Goal: Task Accomplishment & Management: Use online tool/utility

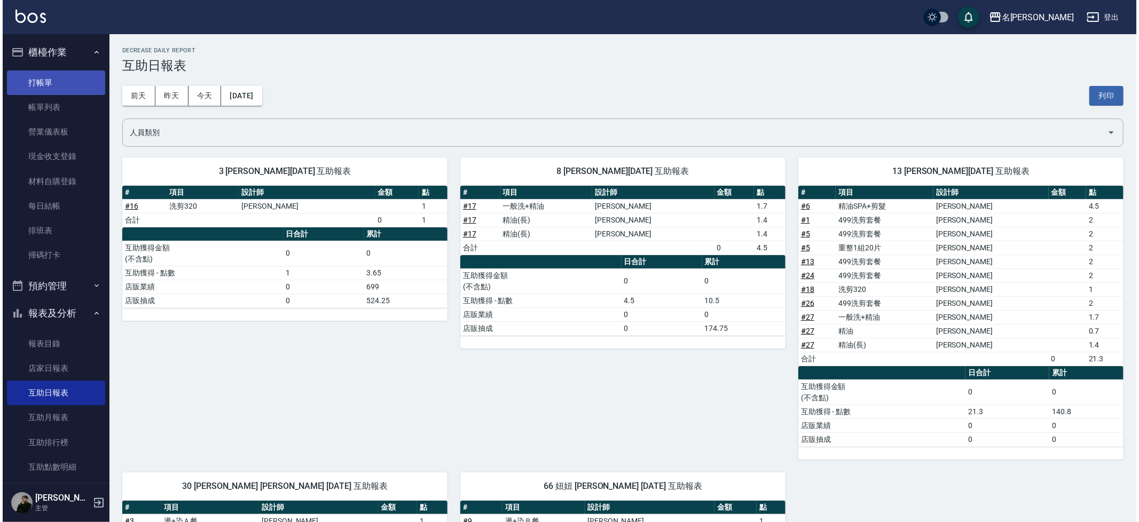
scroll to position [2, 0]
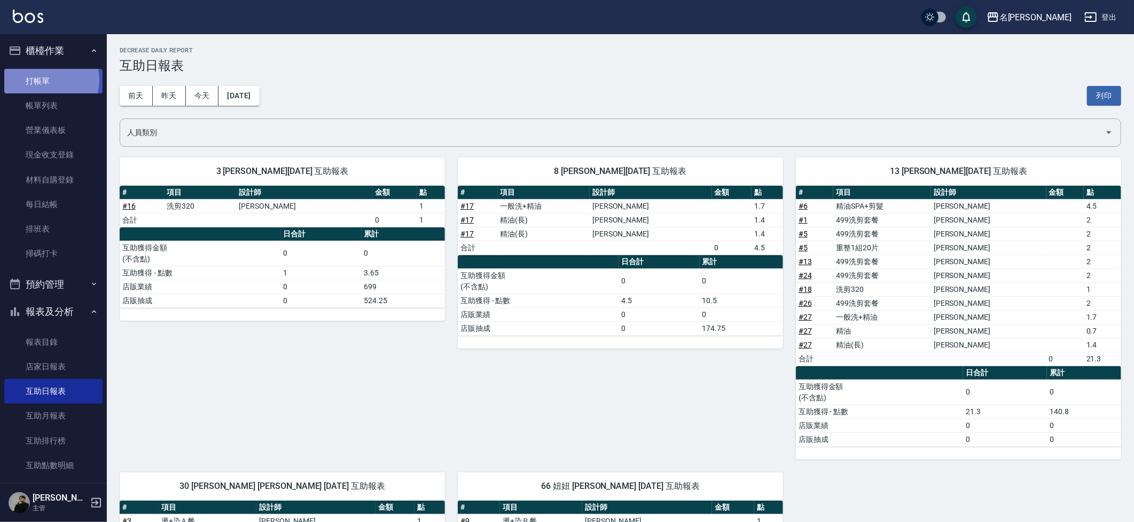
click at [46, 81] on link "打帳單" at bounding box center [53, 81] width 98 height 25
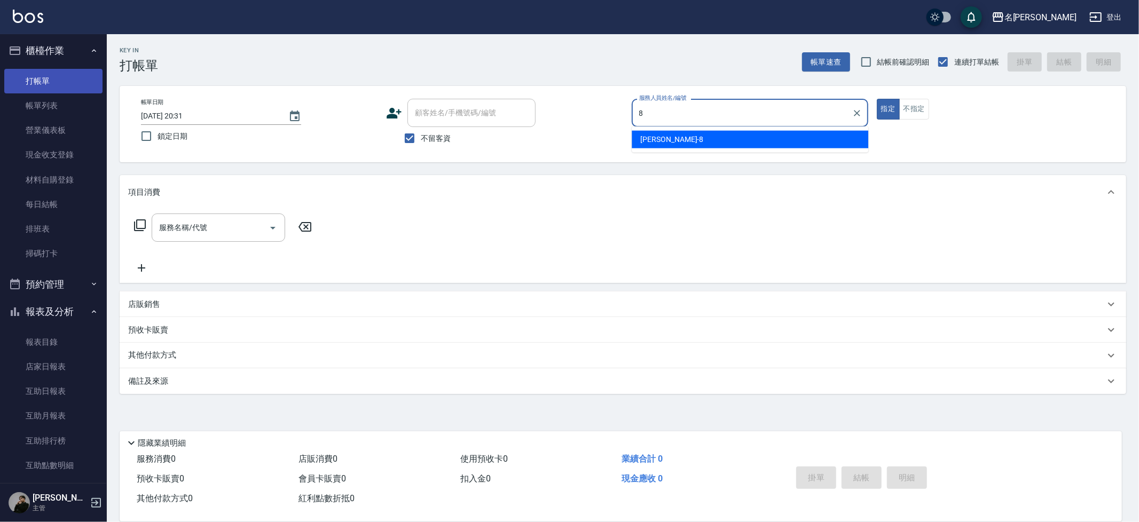
type input "Kira-8"
type button "true"
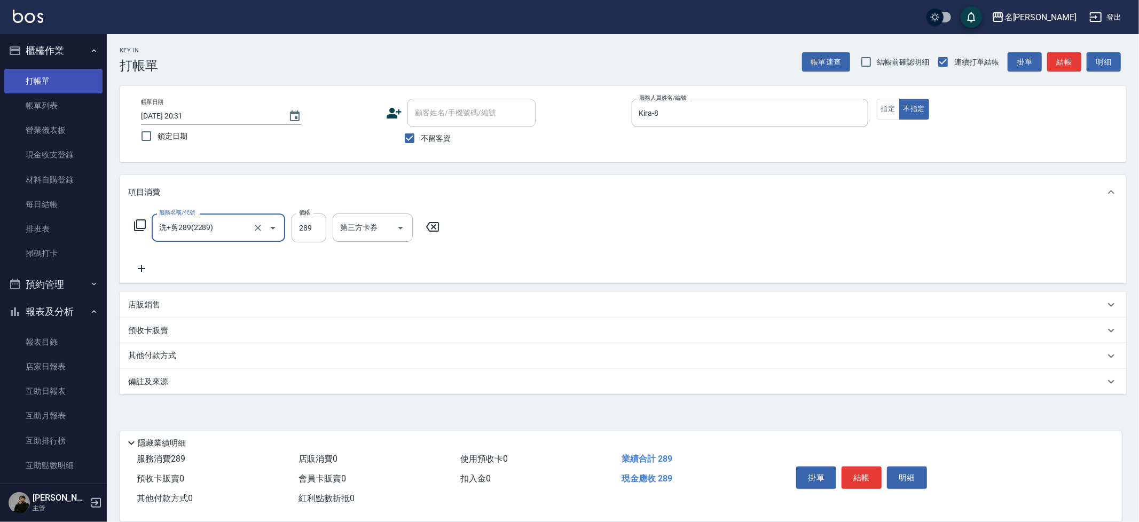
type input "洗+剪289(2289)"
type input "[PERSON_NAME]-13"
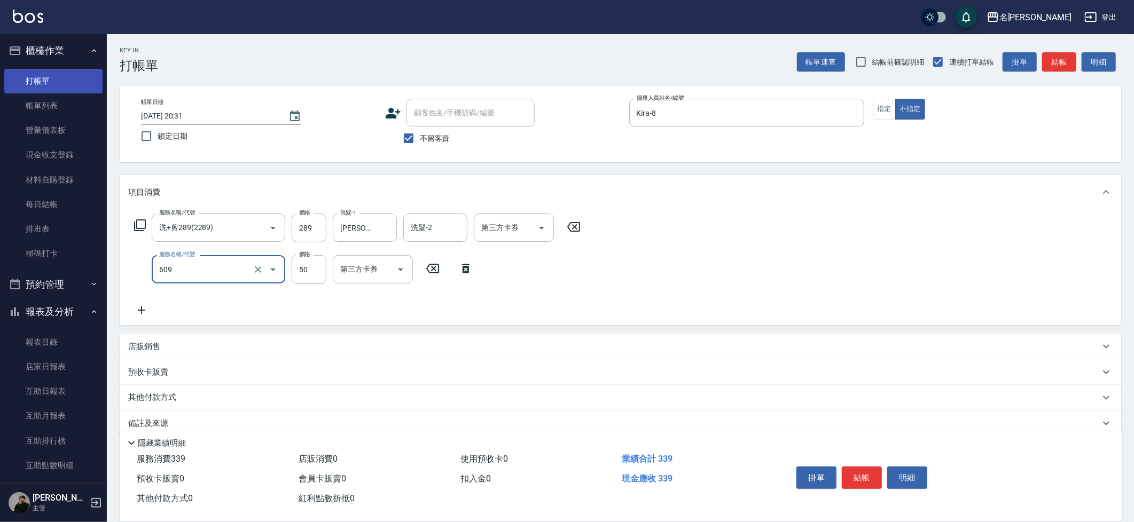
type input "精油(609)"
type input "[PERSON_NAME]-13"
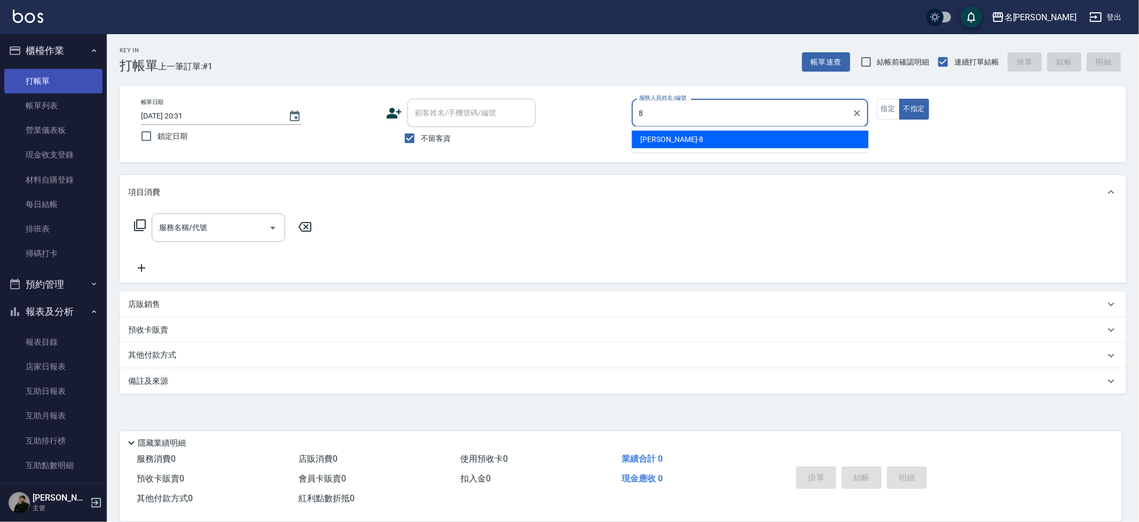
type input "Kira-8"
type button "false"
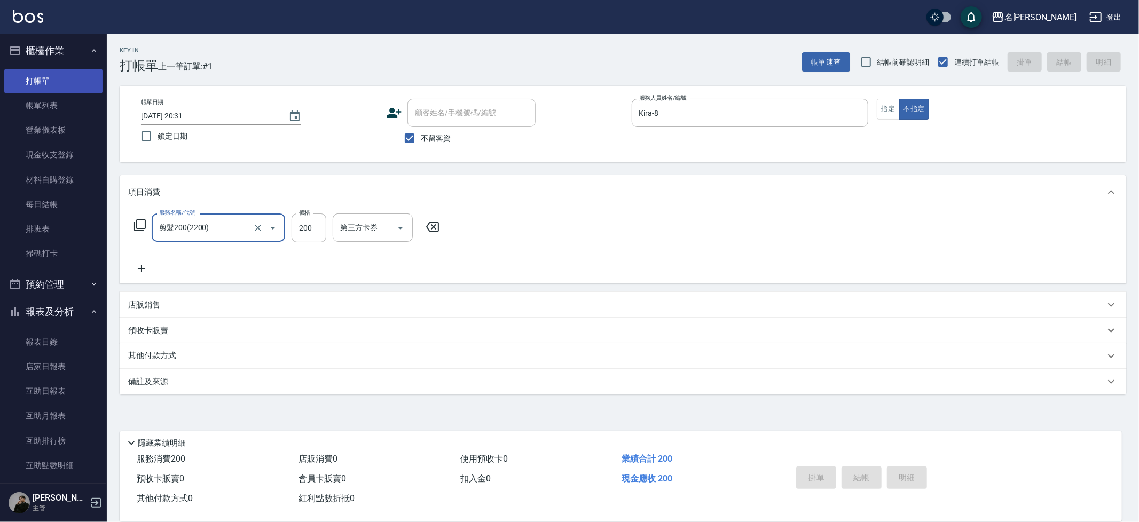
type input "剪髮200(2200)"
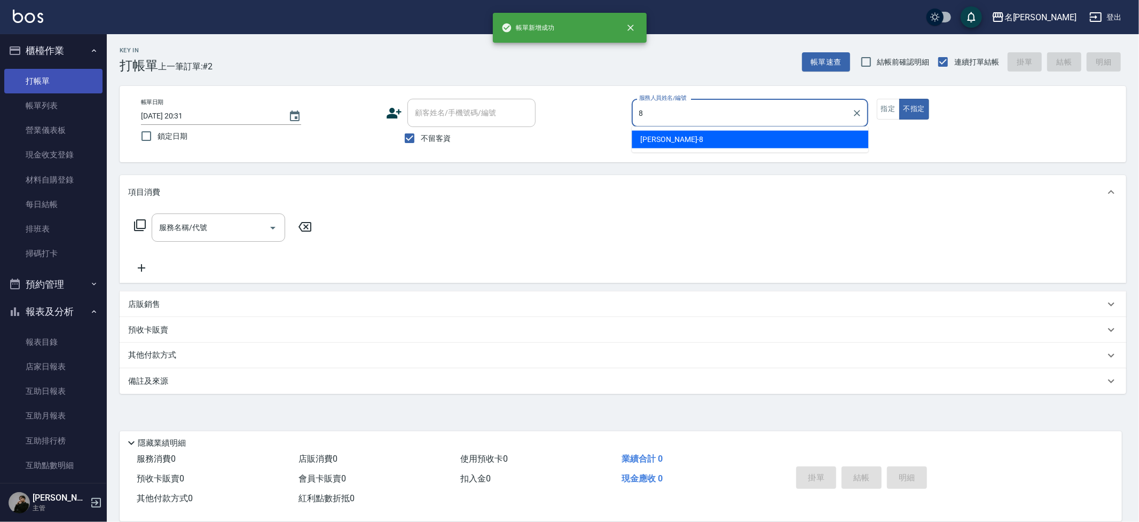
type input "Kira-8"
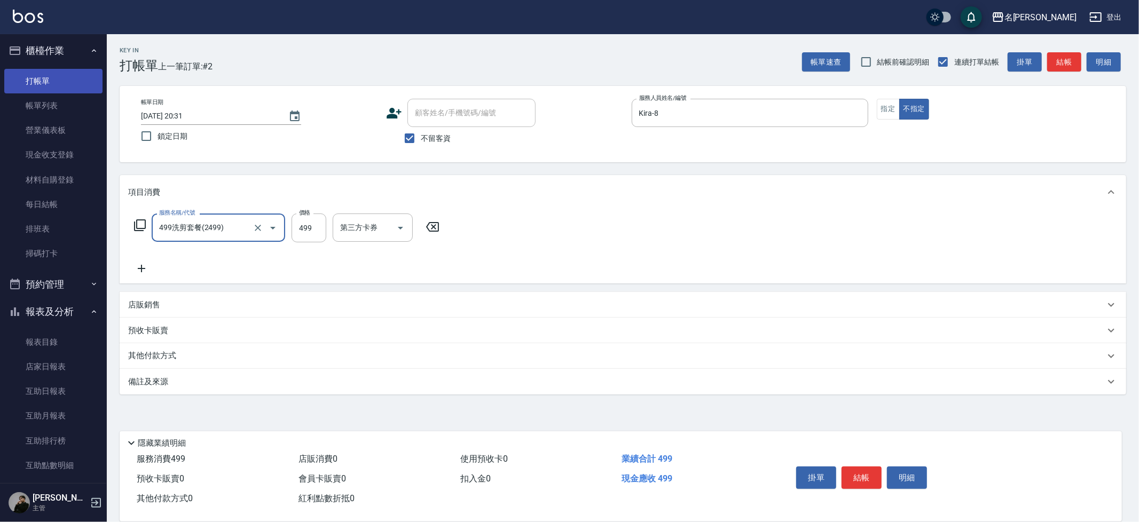
type input "499洗剪套餐(2499)"
type input "妞妞-66"
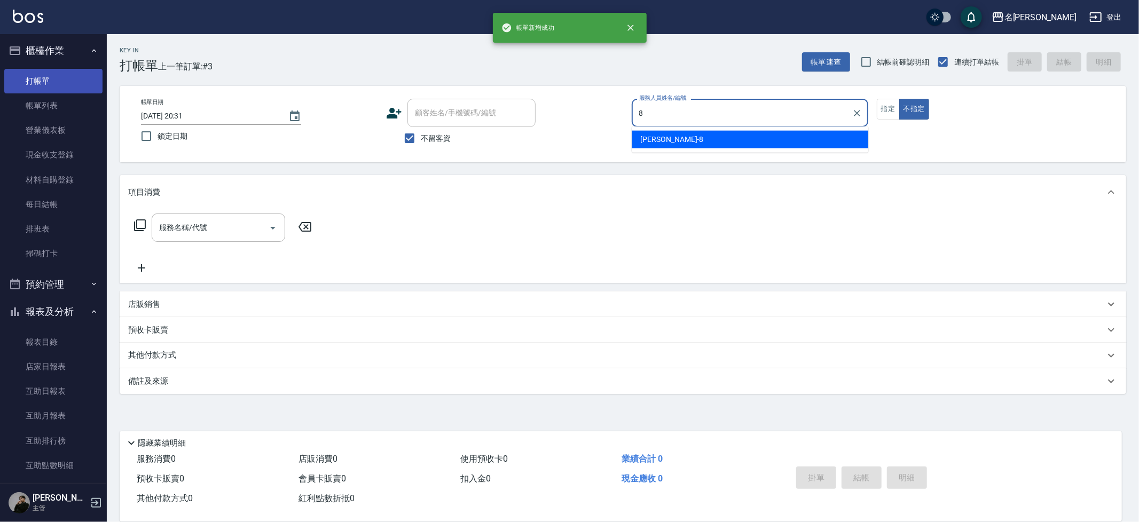
type input "Kira-8"
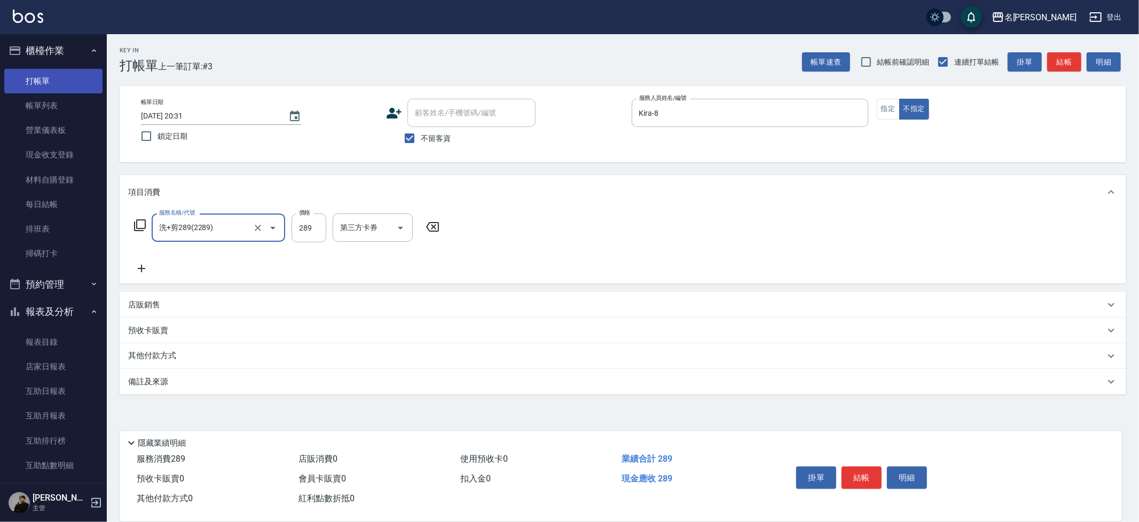
type input "洗+剪289(2289)"
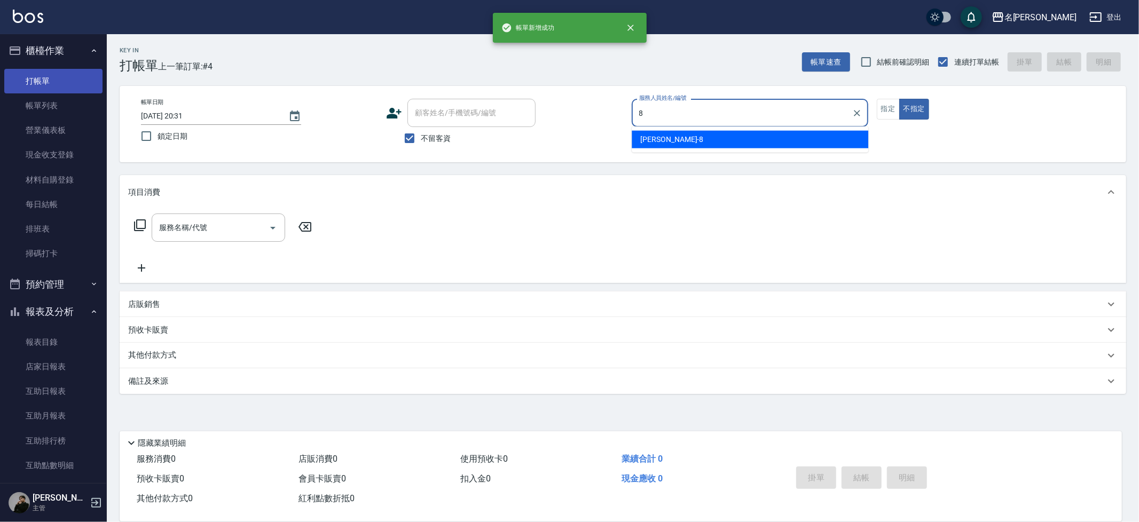
type input "Kira-8"
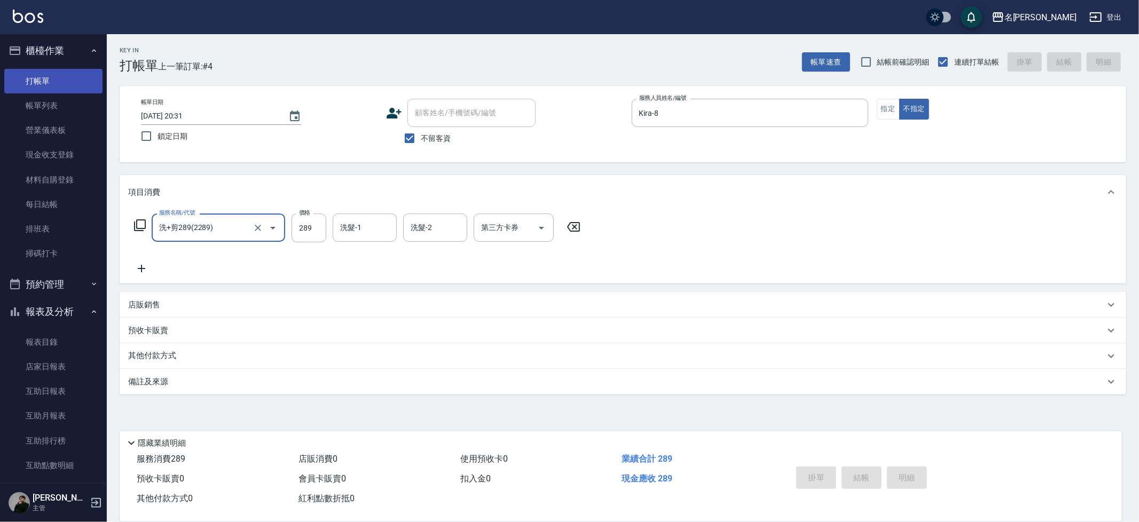
type input "洗+剪289(2289)"
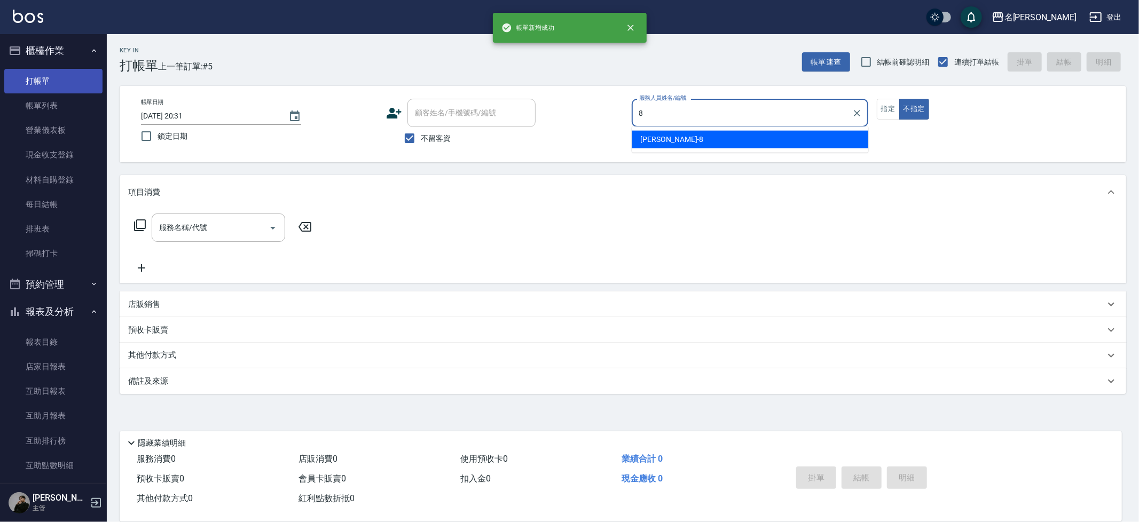
type input "Kira-8"
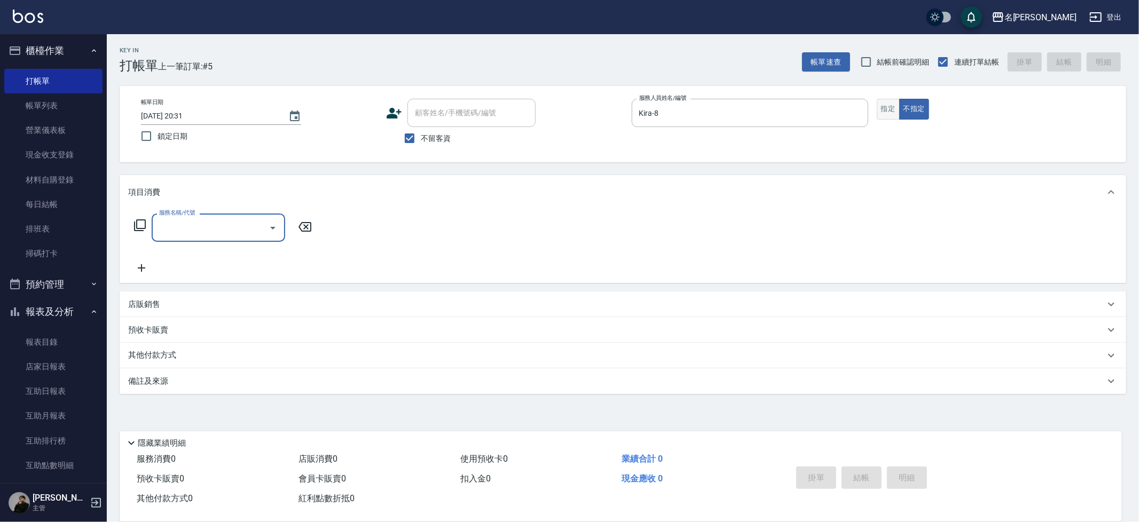
click at [892, 104] on button "指定" at bounding box center [888, 109] width 23 height 21
click at [180, 227] on div "服務名稱/代號 服務名稱/代號" at bounding box center [219, 228] width 134 height 28
type input "499洗剪套餐(2499)"
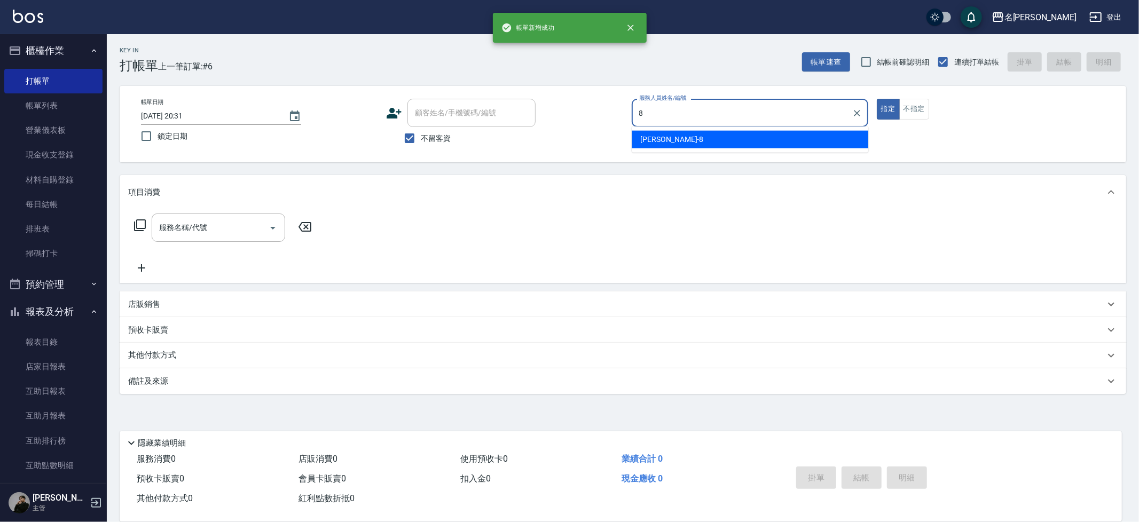
type input "Kira-8"
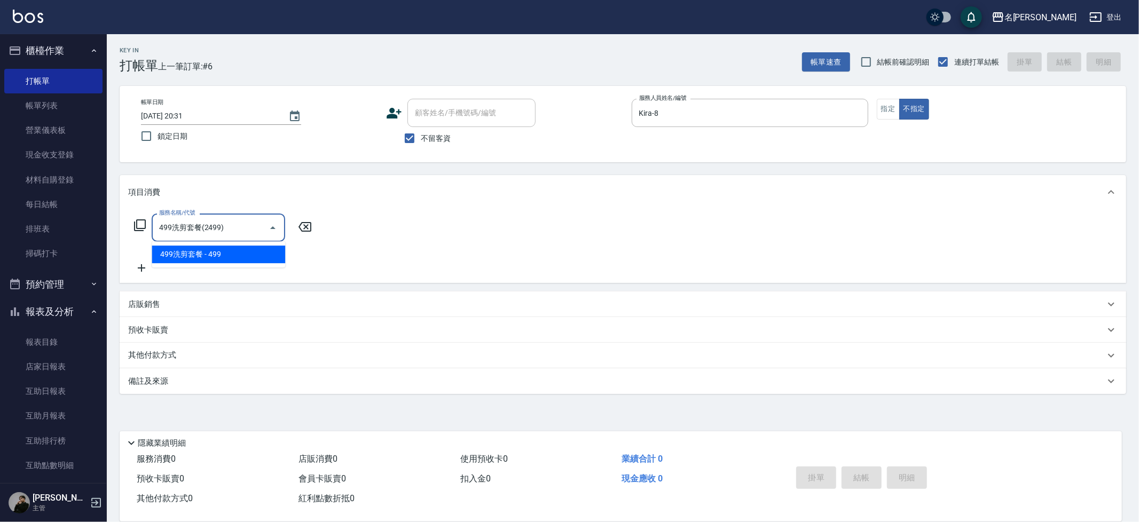
type input "499洗剪套餐(2499)"
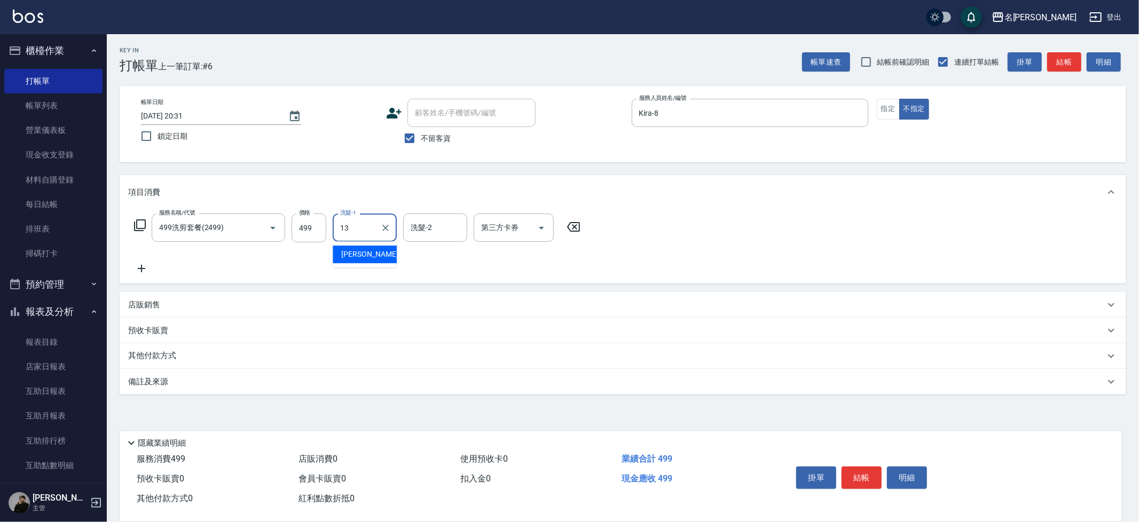
type input "[PERSON_NAME]-13"
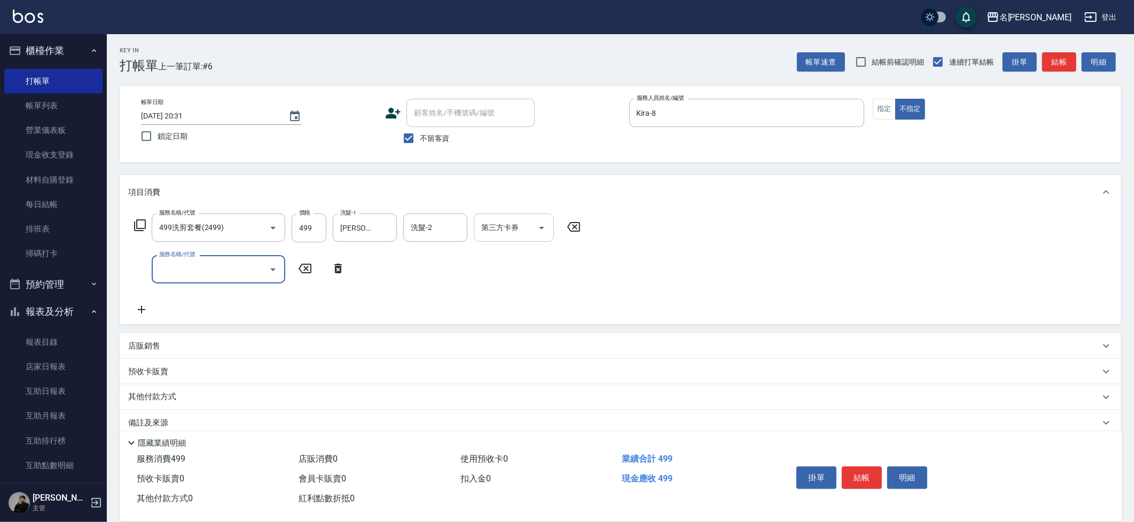
drag, startPoint x: 533, startPoint y: 229, endPoint x: 532, endPoint y: 237, distance: 8.2
click at [533, 229] on button "Open" at bounding box center [541, 227] width 17 height 17
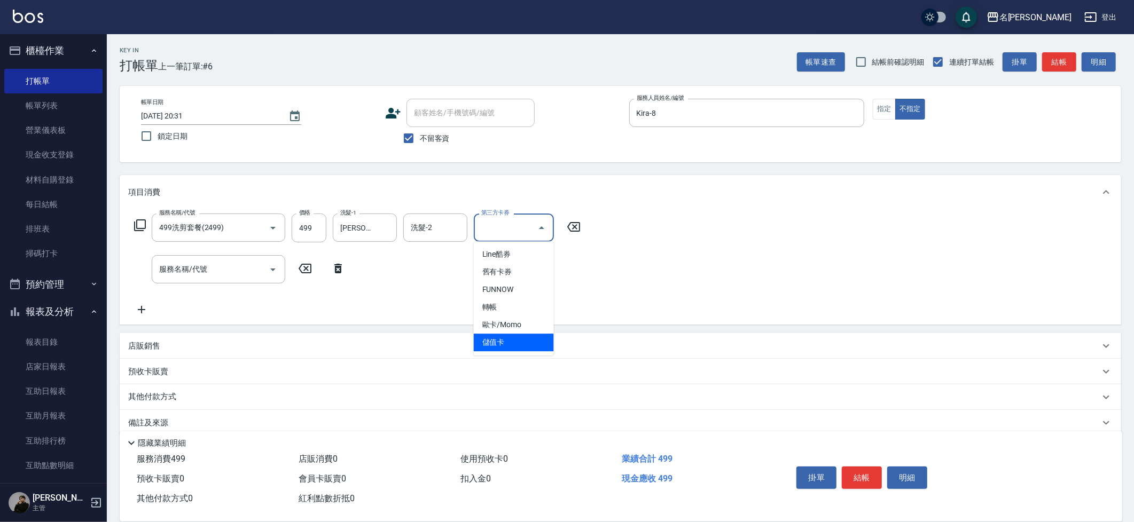
click at [511, 341] on span "儲值卡" at bounding box center [514, 343] width 80 height 18
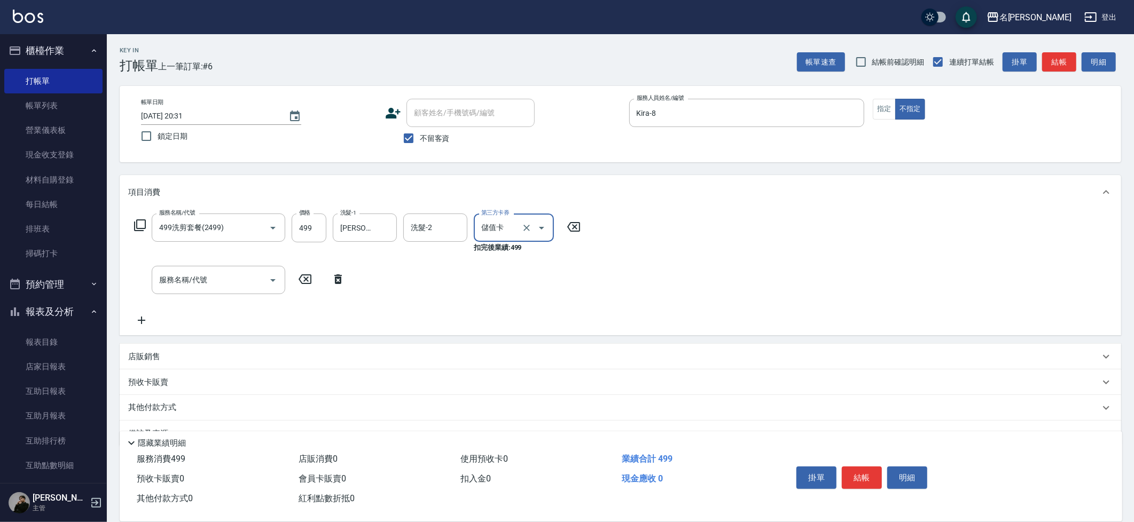
type input "儲值卡"
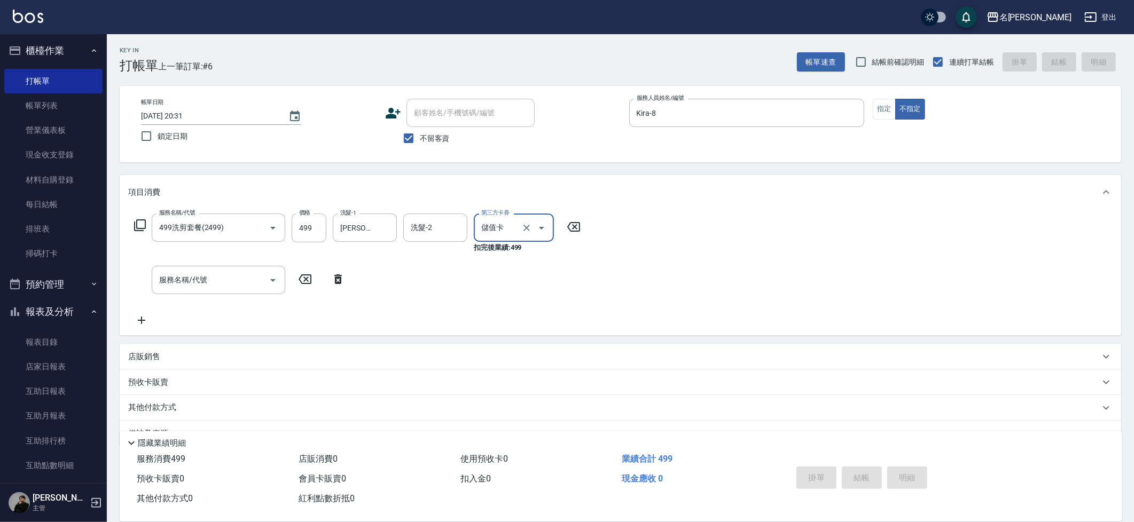
type input "[DATE] 20:32"
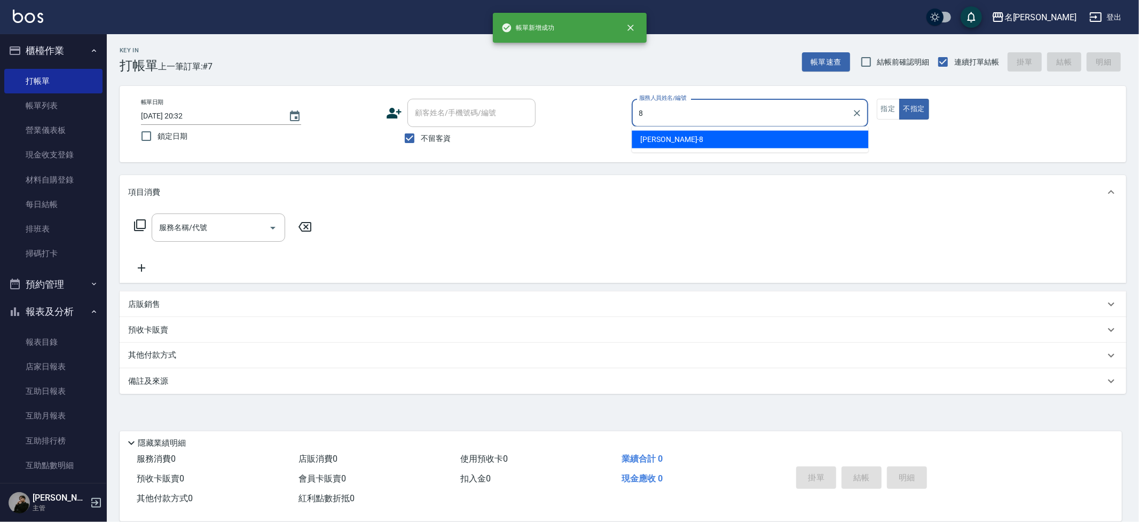
type input "Kira-8"
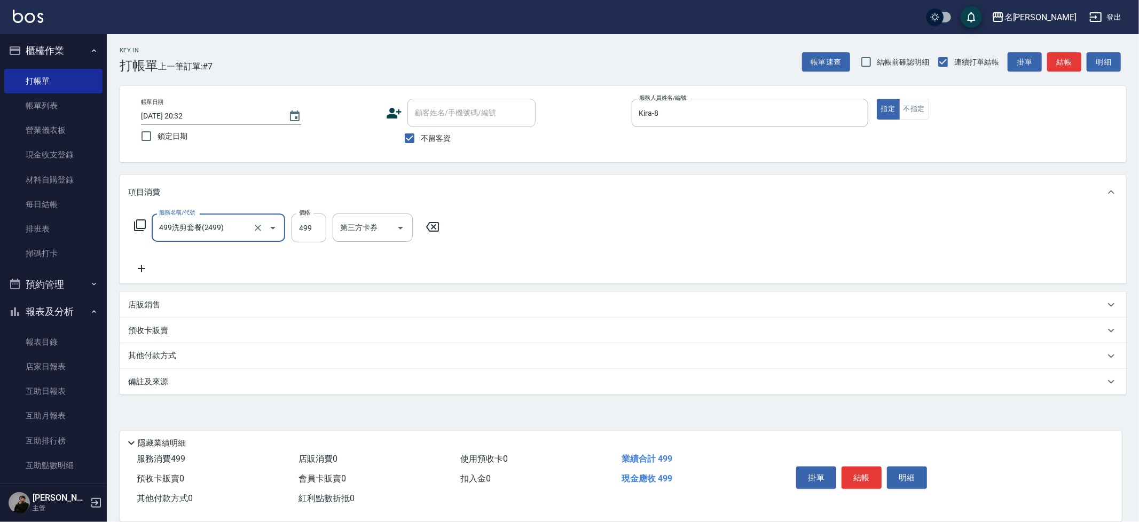
type input "499洗剪套餐(2499)"
type input "[PERSON_NAME]-13"
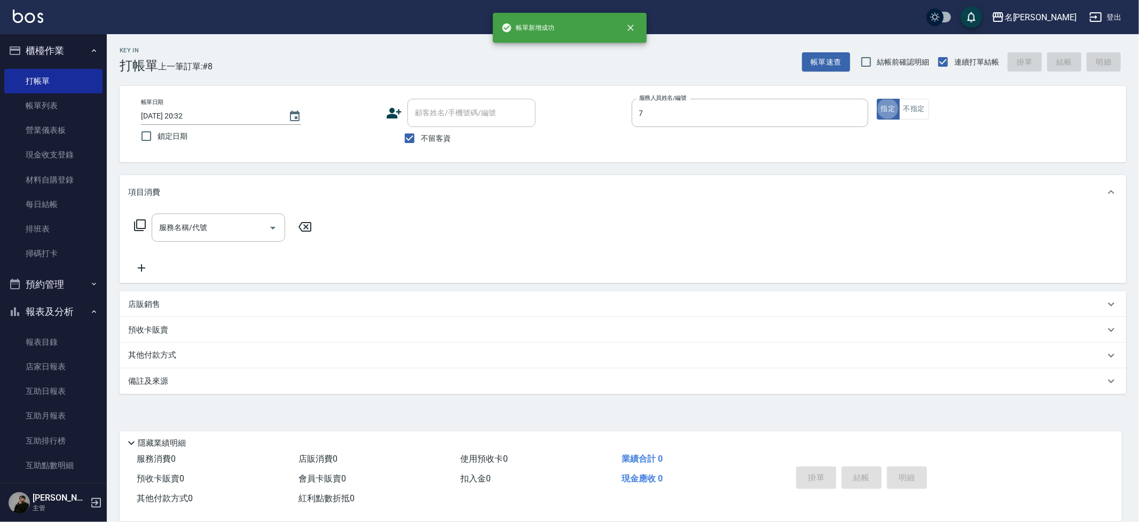
type input "JIENI-7"
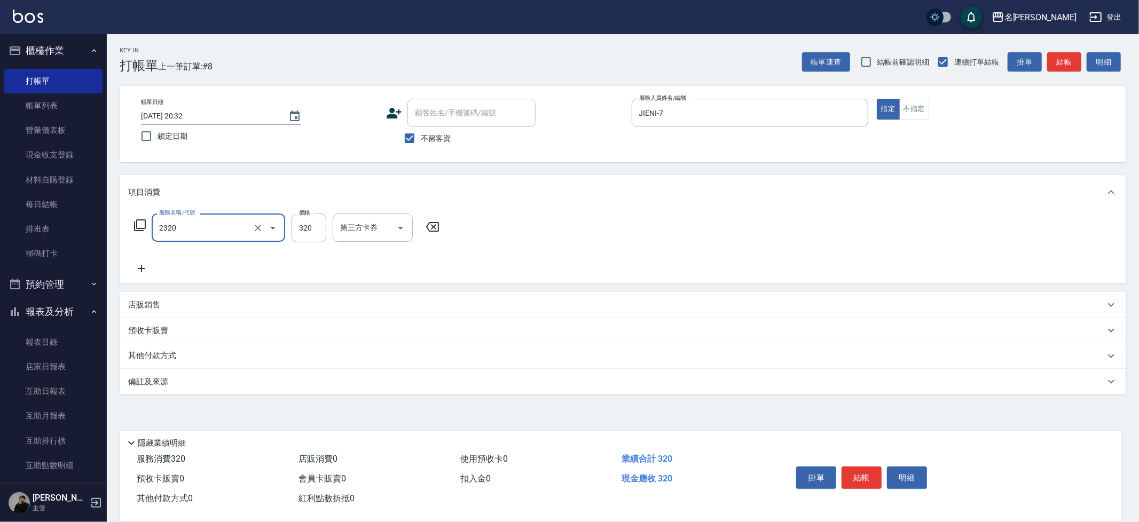
type input "洗剪320(2320)"
type input "妞妞-66"
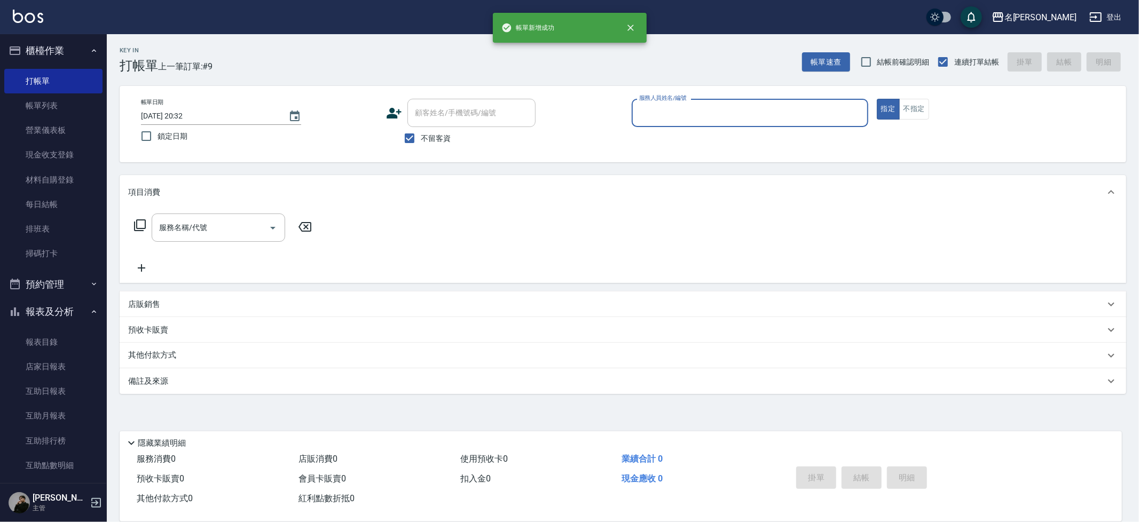
click at [877, 99] on button "指定" at bounding box center [888, 109] width 23 height 21
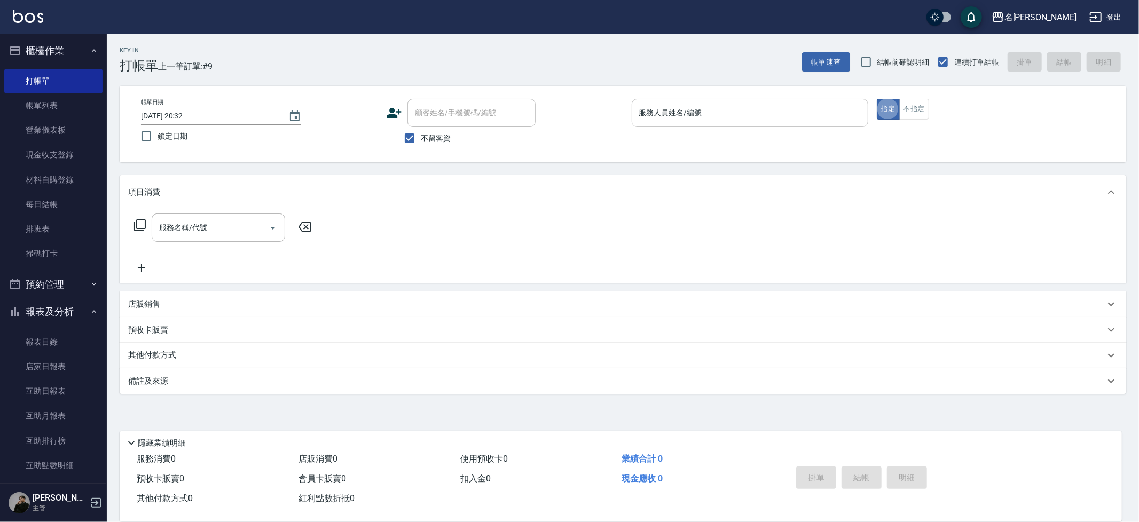
click at [682, 122] on div "服務人員姓名/編號" at bounding box center [750, 113] width 237 height 28
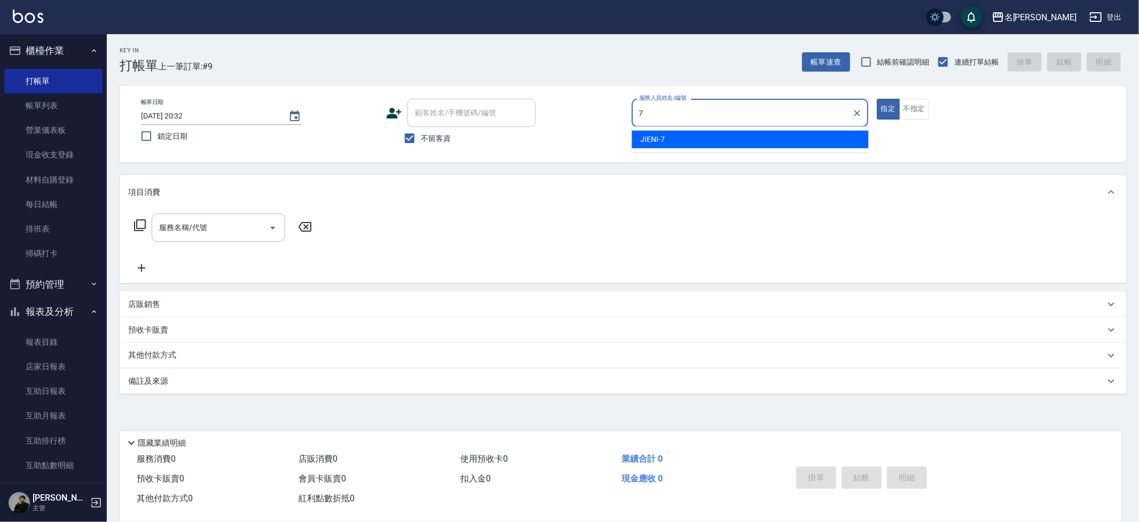
type input "JIENI-7"
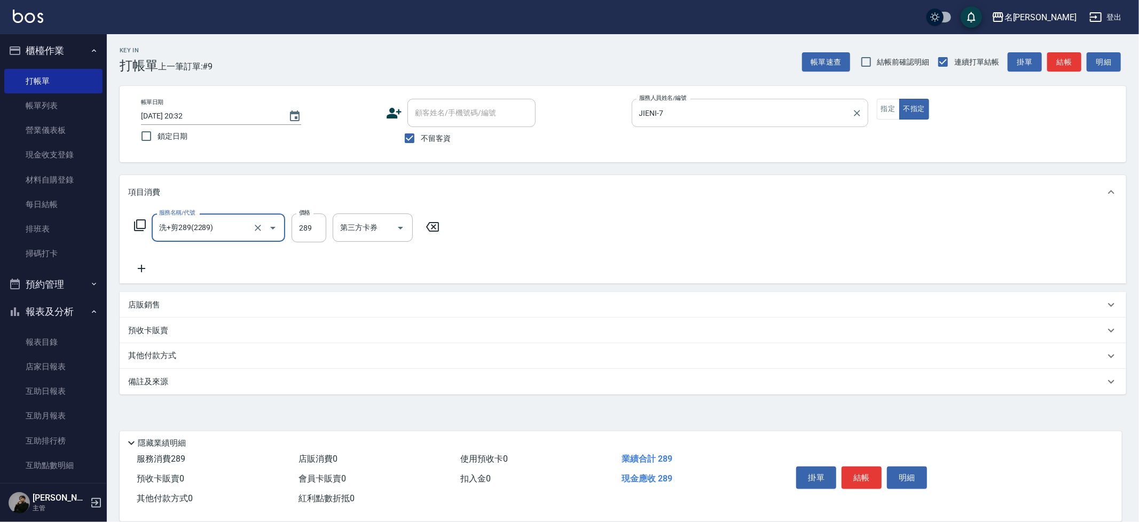
type input "洗+剪289(2289)"
type input "妞妞-66"
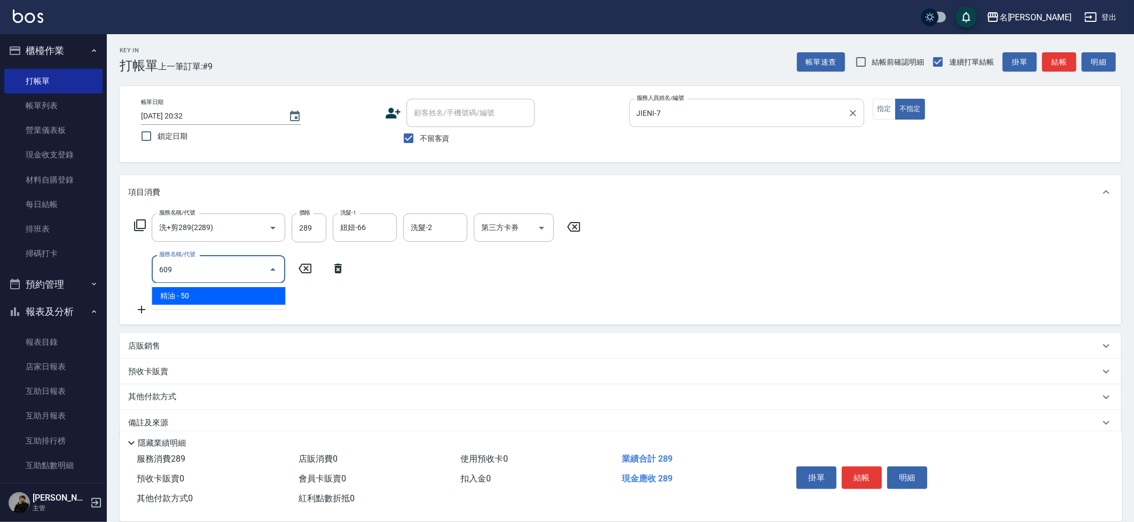
type input "精油(609)"
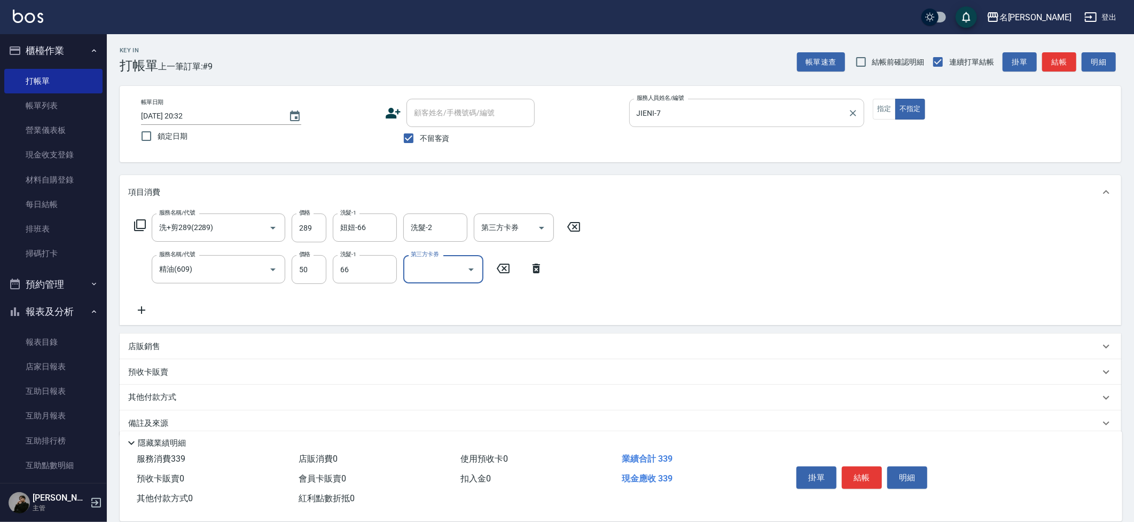
type input "妞妞-66"
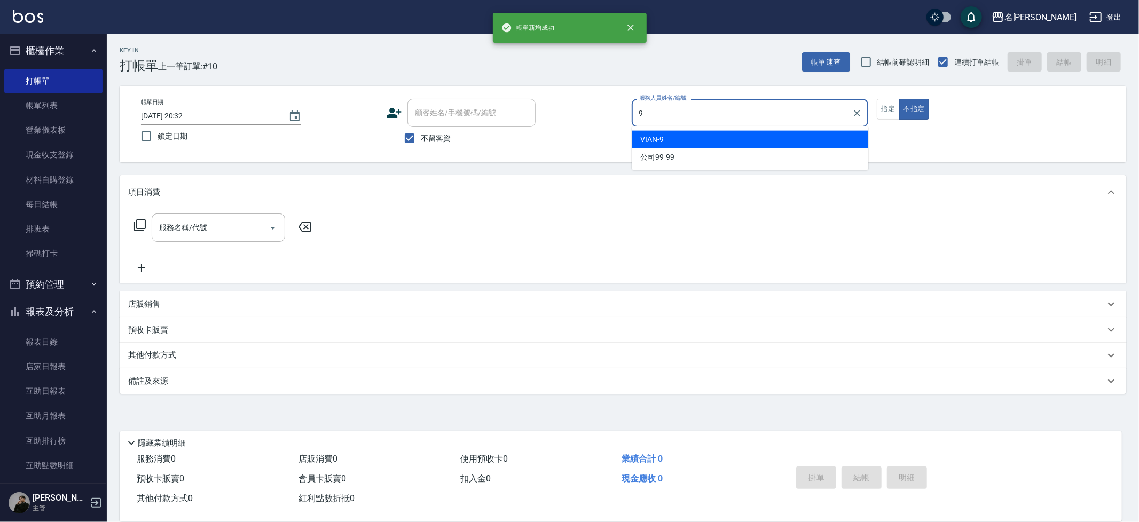
type input "VIAN-9"
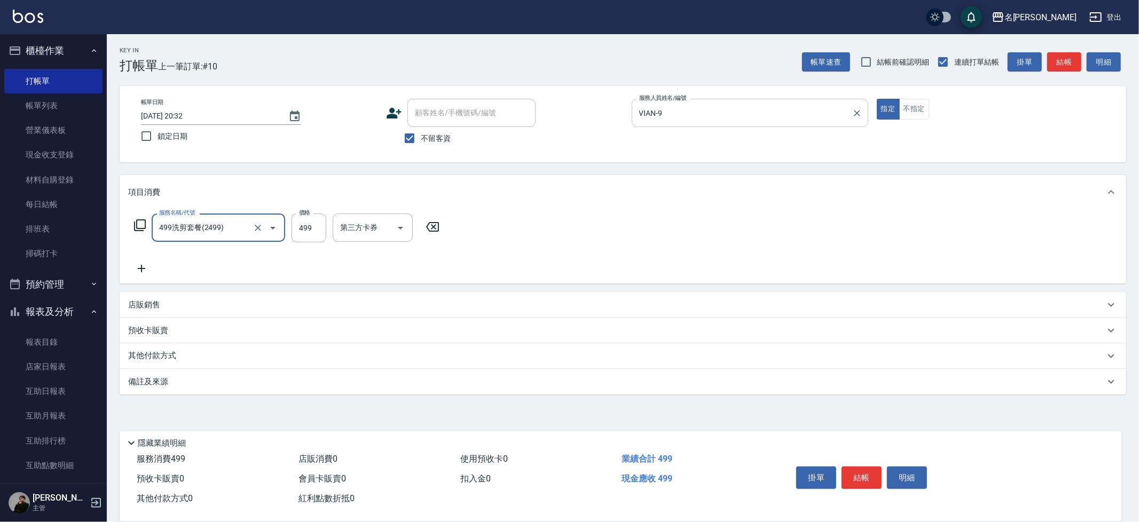
type input "499洗剪套餐(2499)"
type input "[PERSON_NAME]-13"
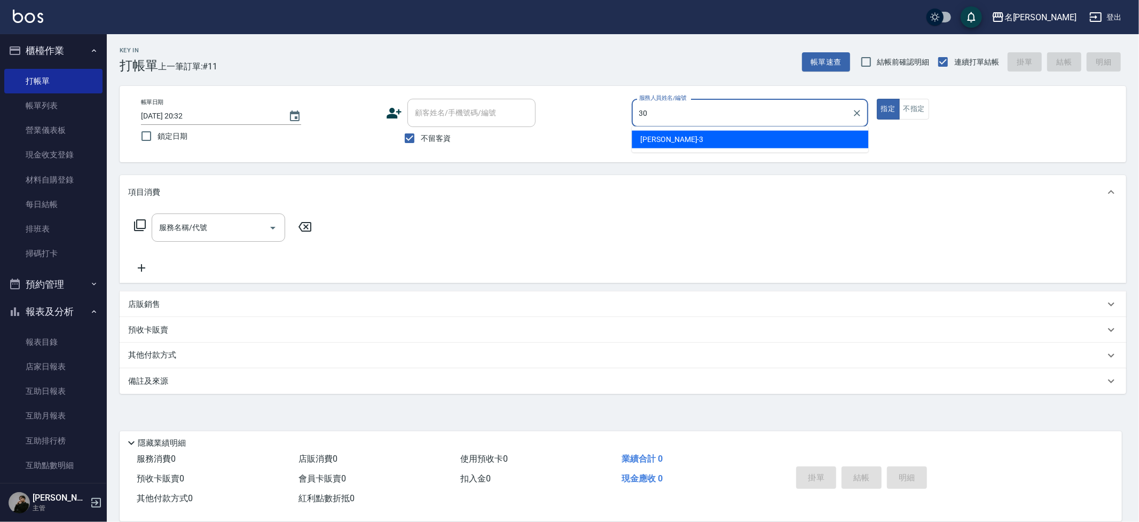
type input "[PERSON_NAME]-30"
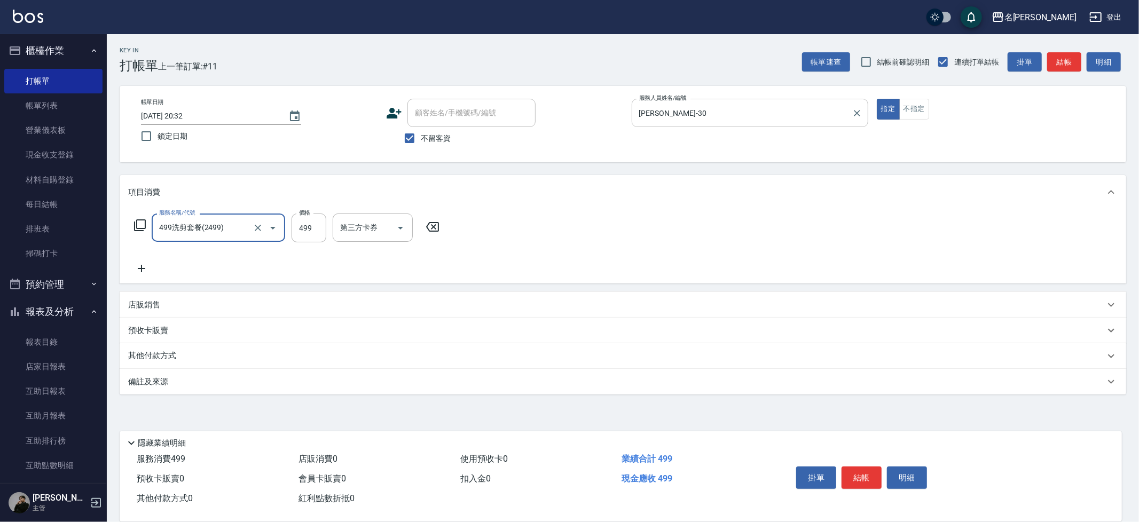
type input "499洗剪套餐(2499)"
click at [305, 232] on input "499" at bounding box center [309, 228] width 35 height 29
type input "500"
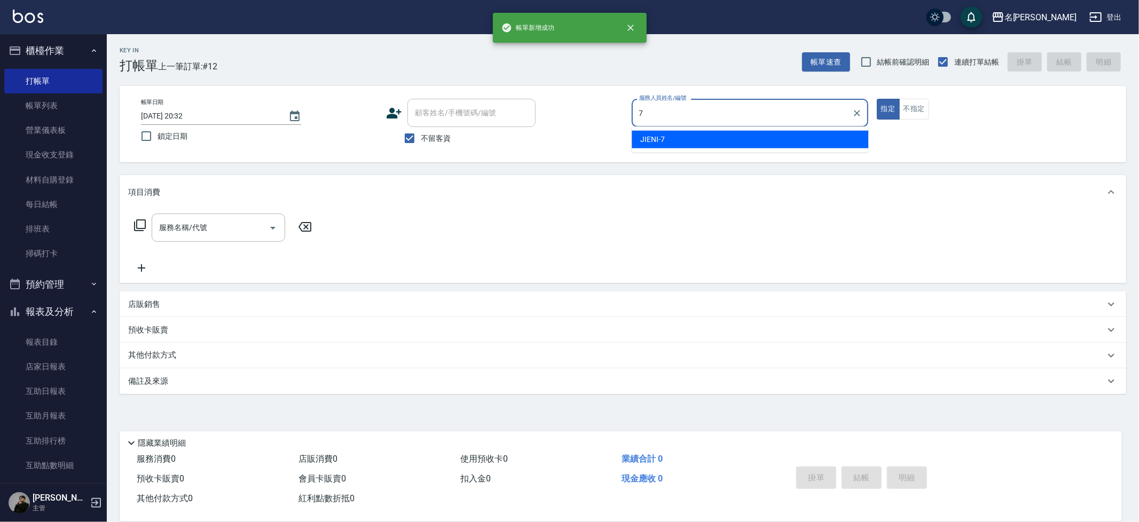
type input "JIENI-7"
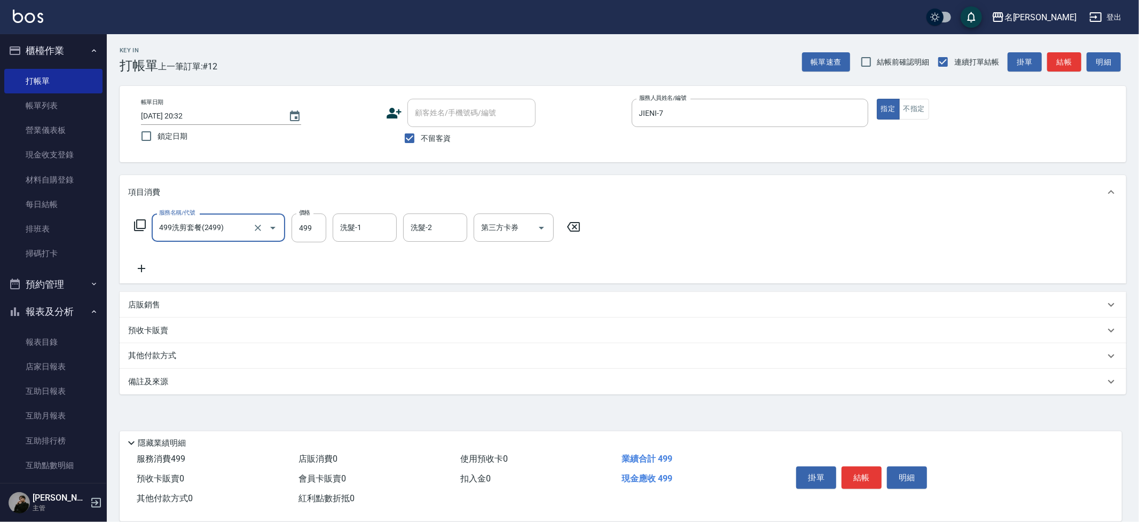
type input "499洗剪套餐(2499)"
type input "[PERSON_NAME]-13"
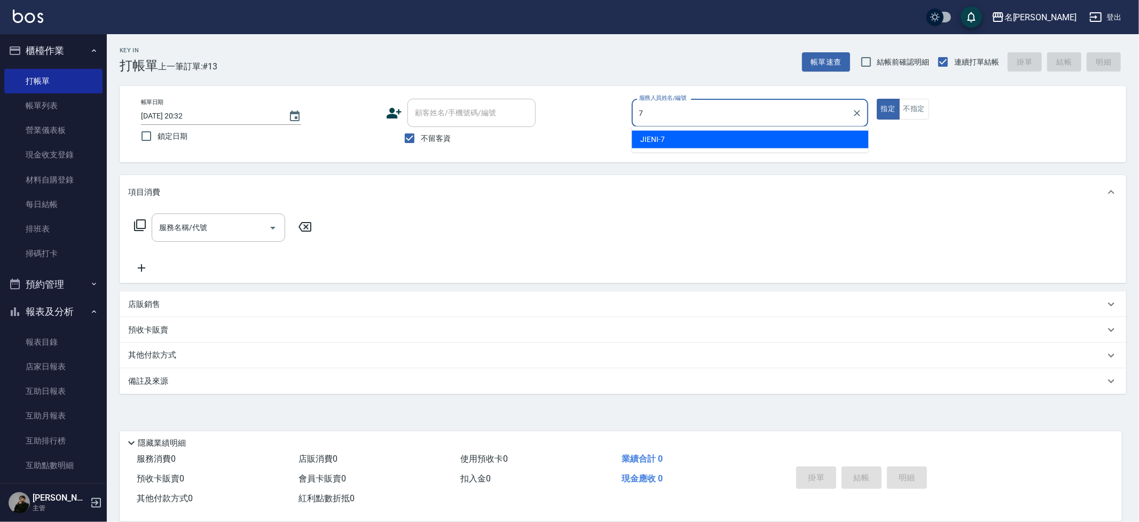
type input "JIENI-7"
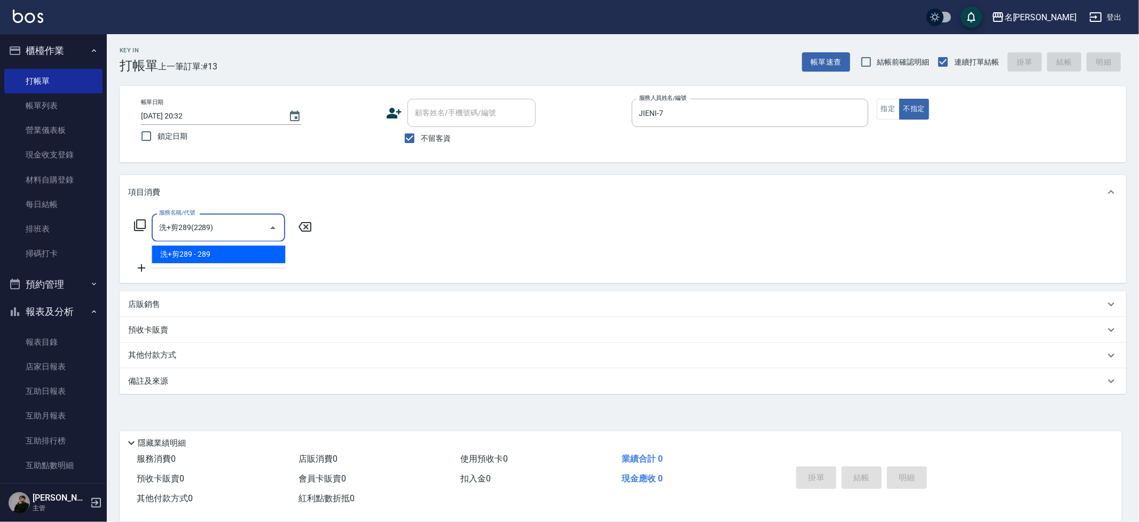
type input "洗+剪289(2289)"
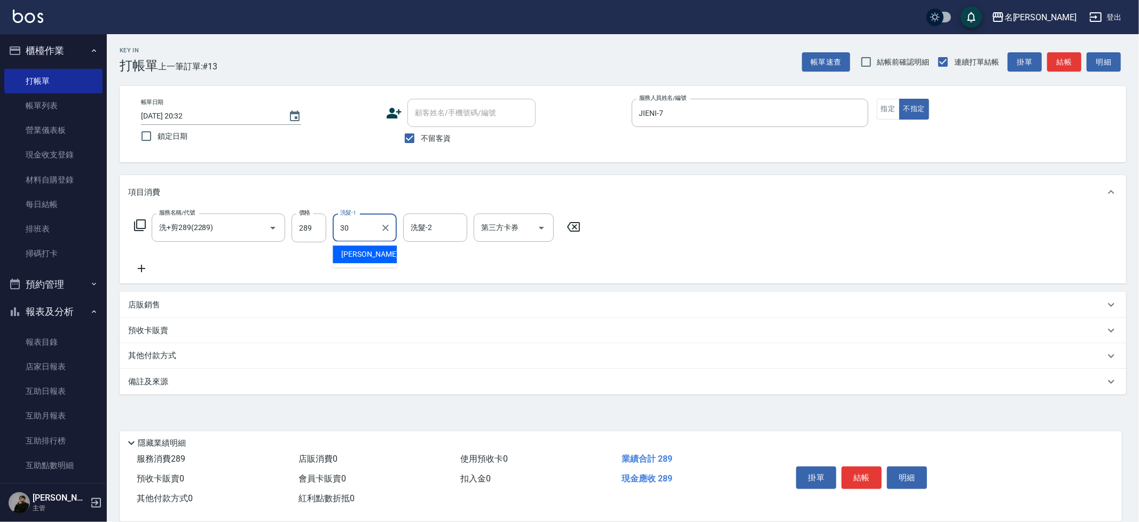
type input "[PERSON_NAME]-30"
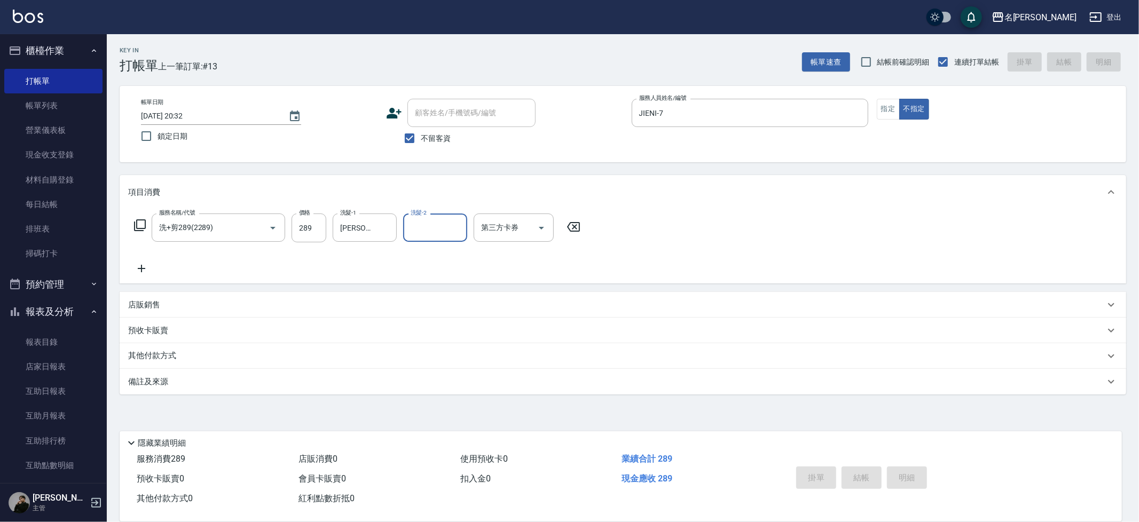
type input "[DATE] 20:33"
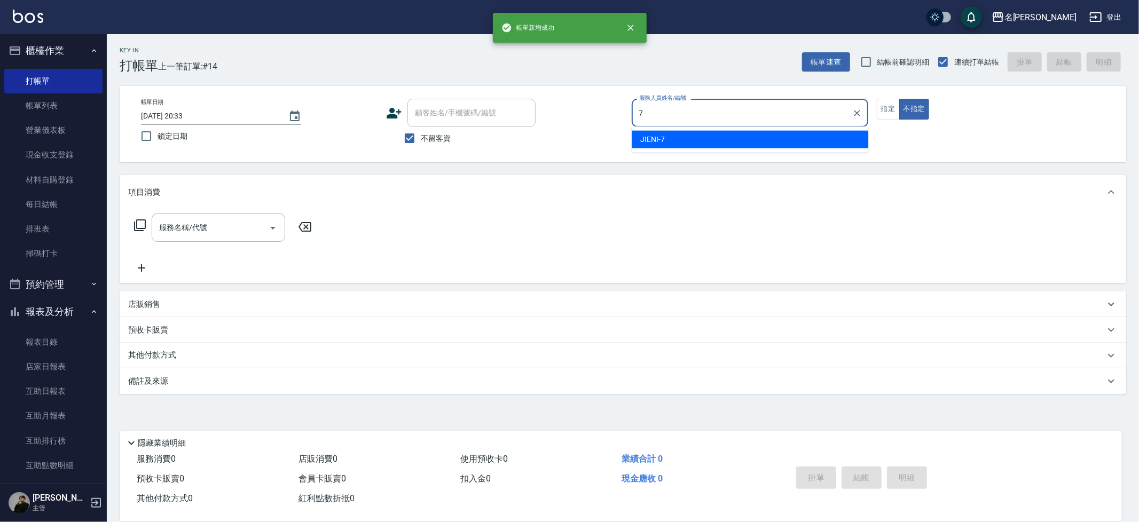
type input "JIENI-7"
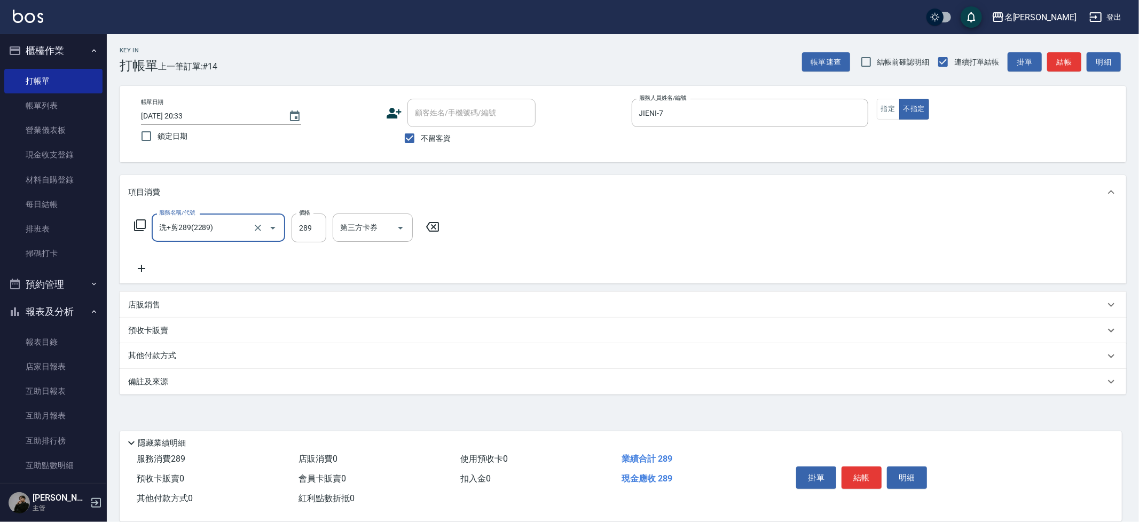
type input "洗+剪289(2289)"
type input "妞妞-66"
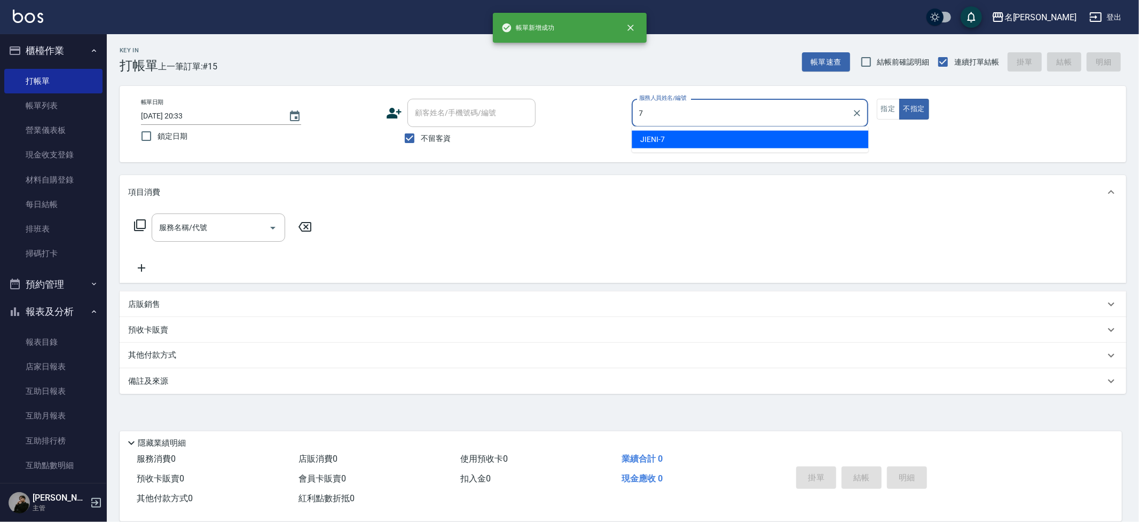
type input "JIENI-7"
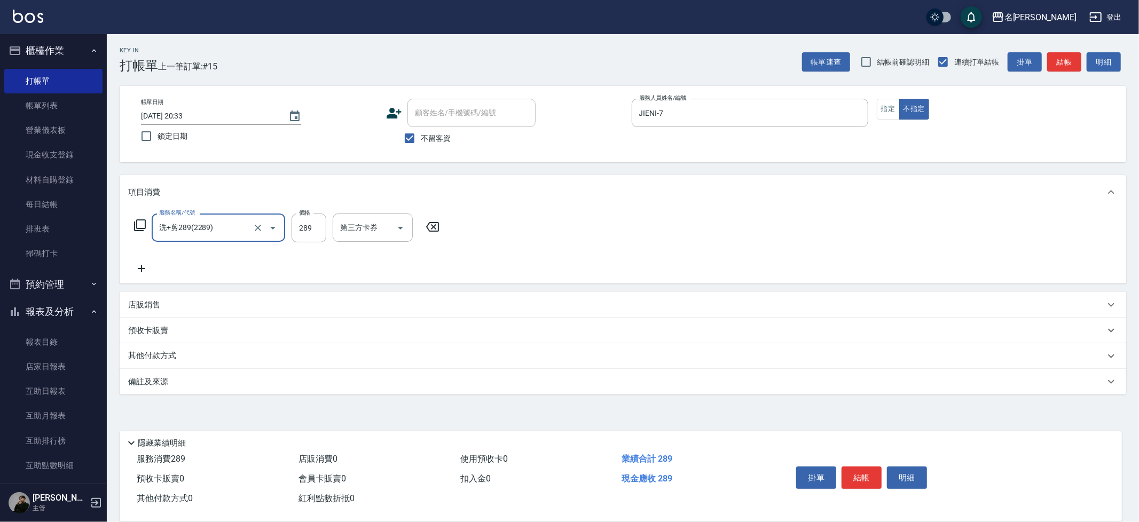
type input "洗+剪289(2289)"
type input "[PERSON_NAME]-30"
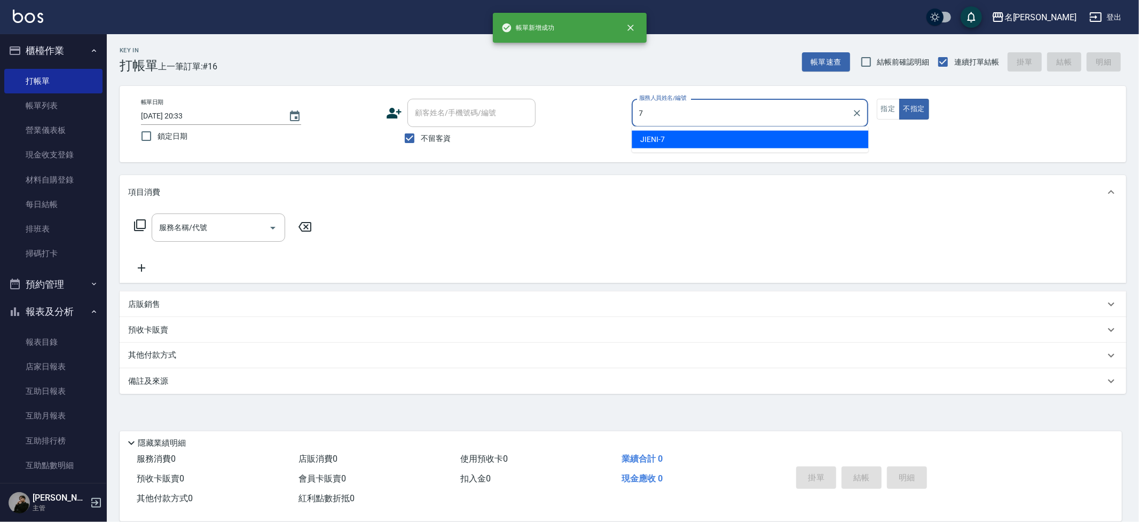
type input "JIENI-7"
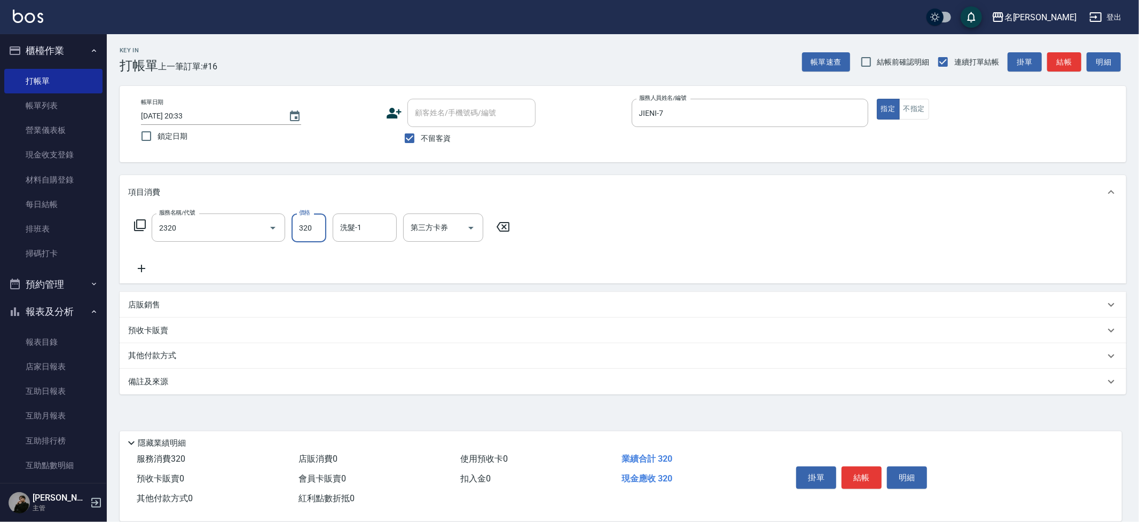
type input "洗剪320(2320)"
type input "[PERSON_NAME]-13"
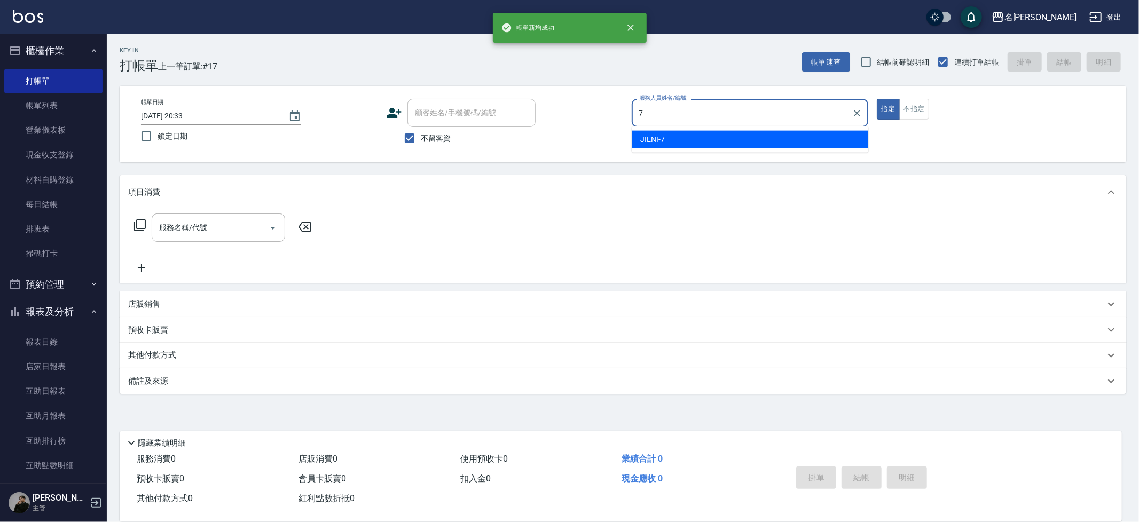
type input "JIENI-7"
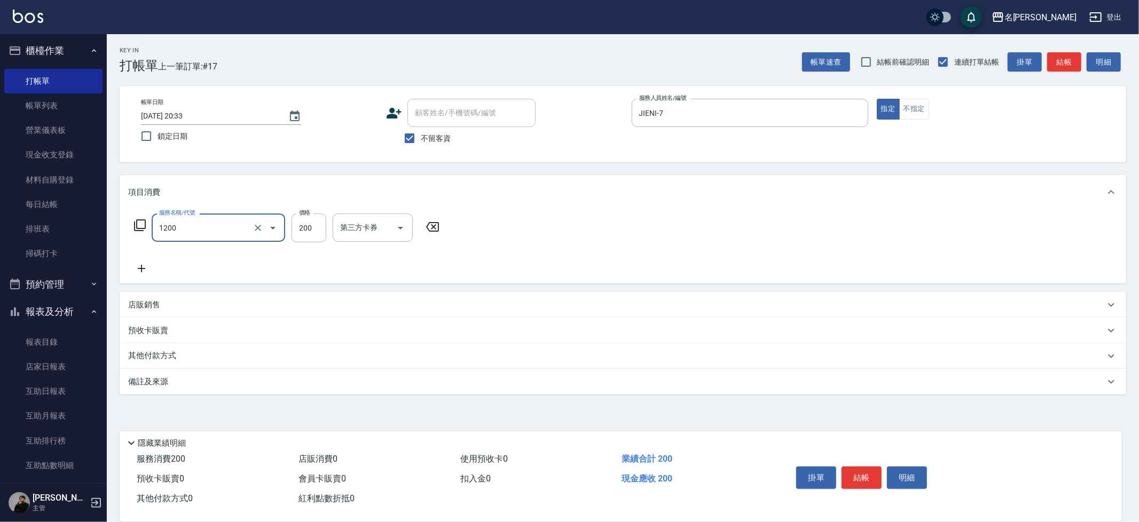
type input "一般洗+精油(1200)"
type input "250"
type input "妞妞-66"
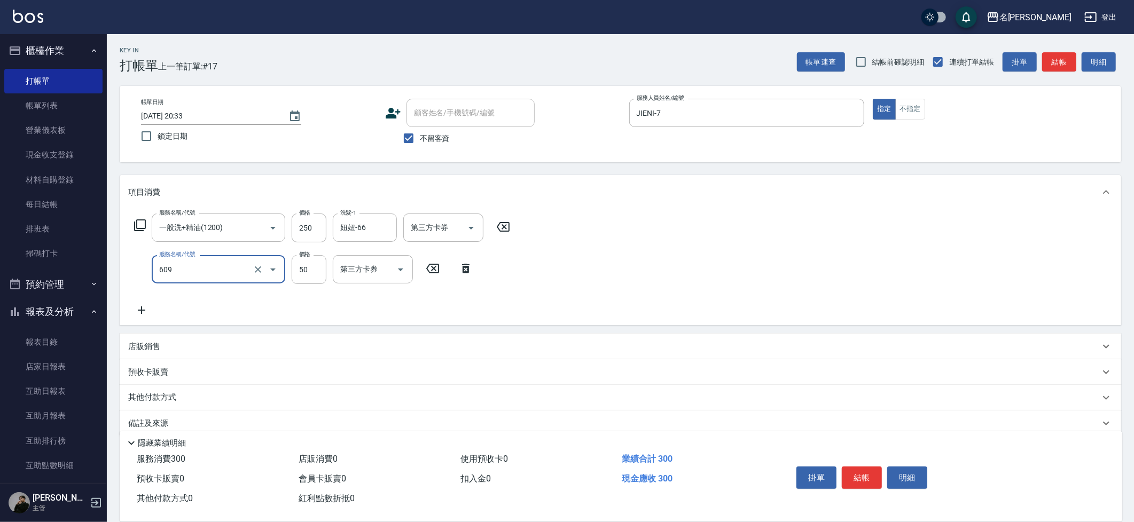
type input "精油(609)"
type input "妞妞-66"
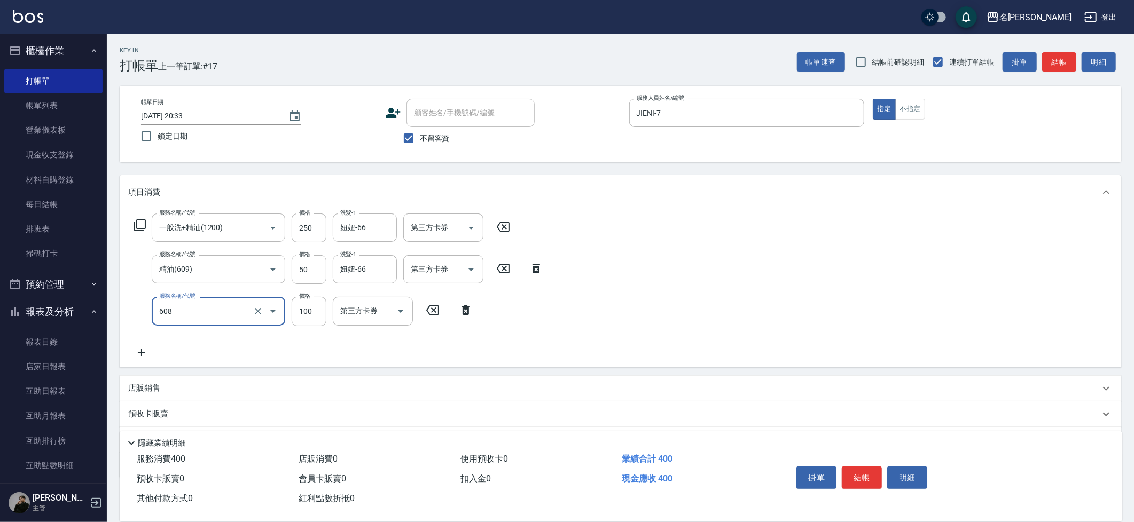
type input "精油(長)(608)"
type input "妞妞-66"
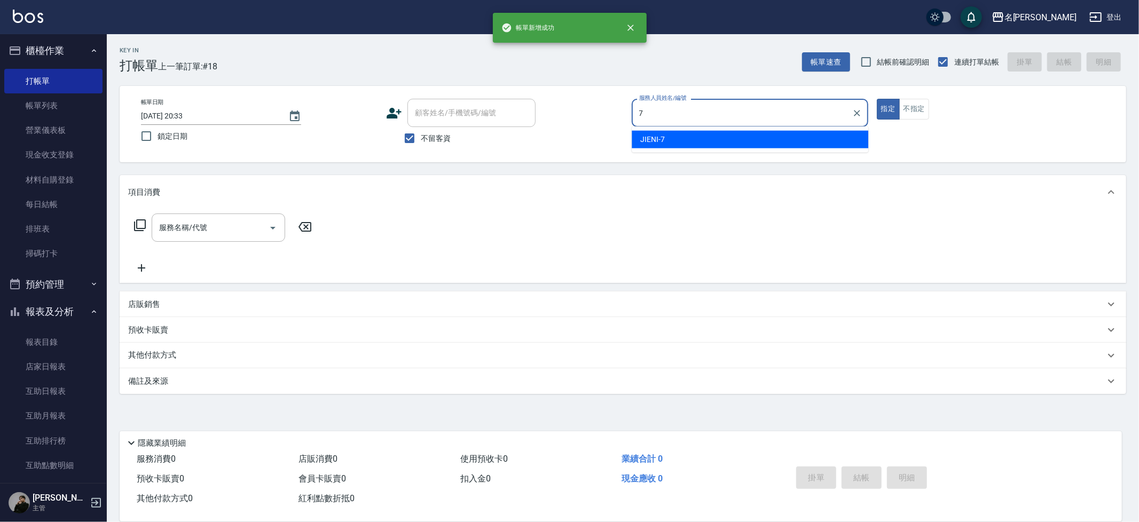
type input "JIENI-7"
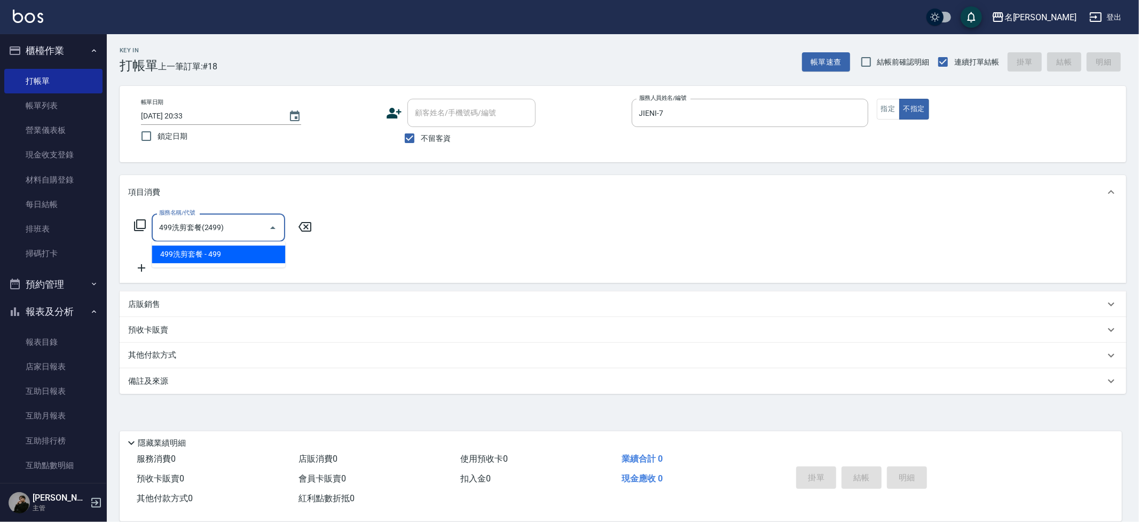
type input "499洗剪套餐(2499)"
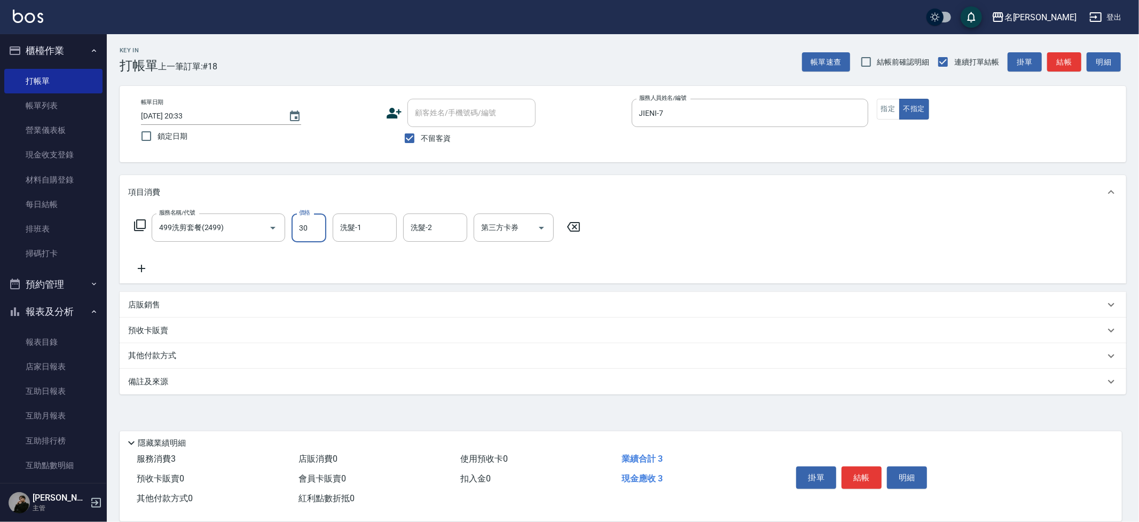
type input "30"
type input "[PERSON_NAME]-30"
click at [304, 232] on input "30" at bounding box center [309, 228] width 35 height 29
type input "499"
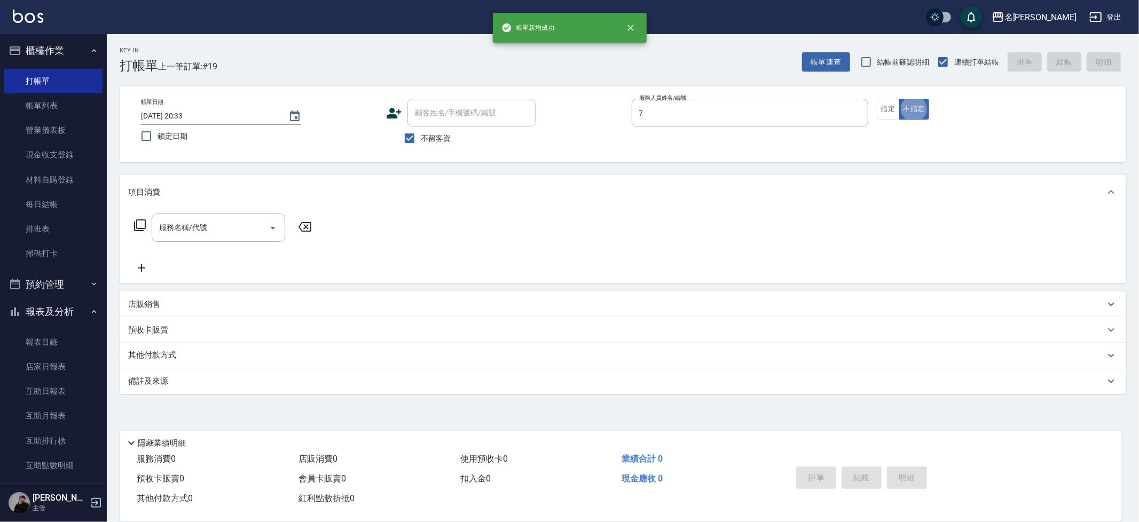
type input "JIENI-7"
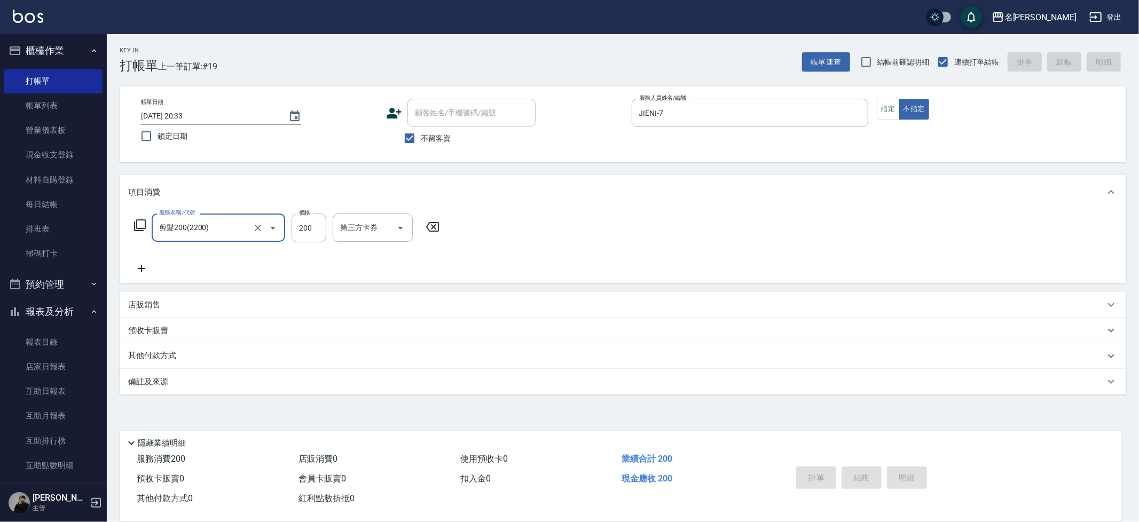
type input "剪髮200(2200)"
type input "Mina-3"
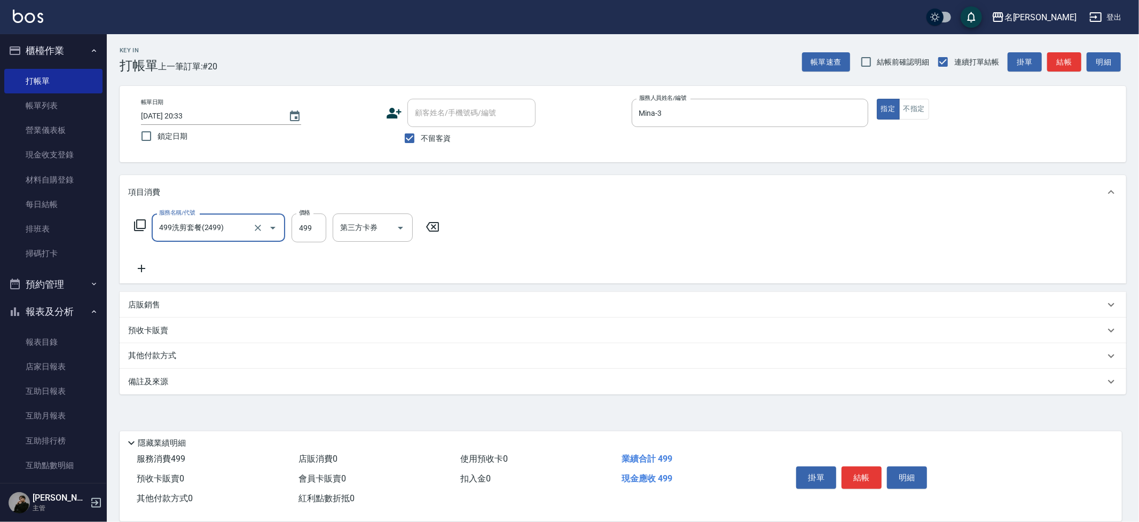
type input "499洗剪套餐(2499)"
type input "[PERSON_NAME]-30"
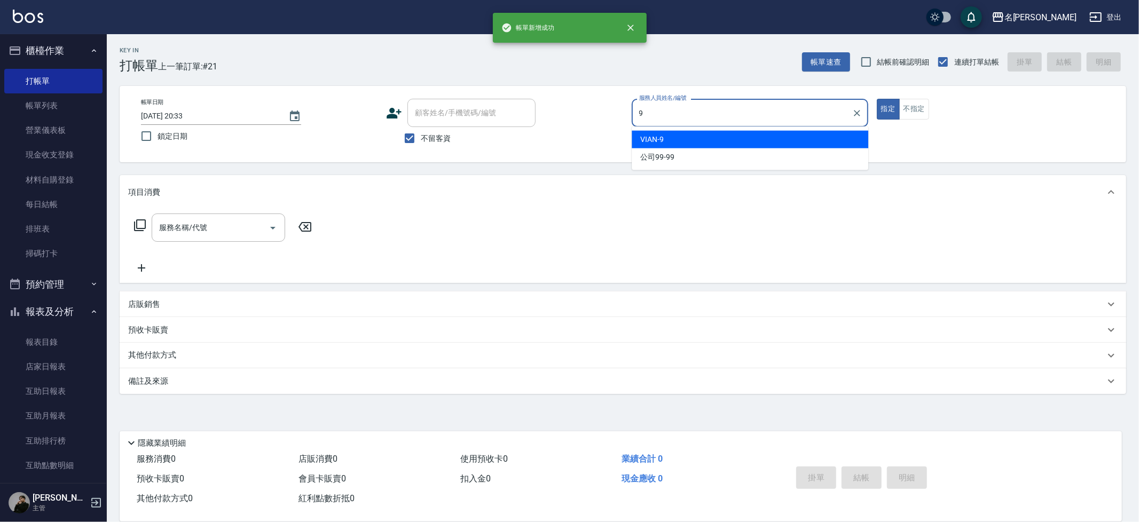
type input "VIAN-9"
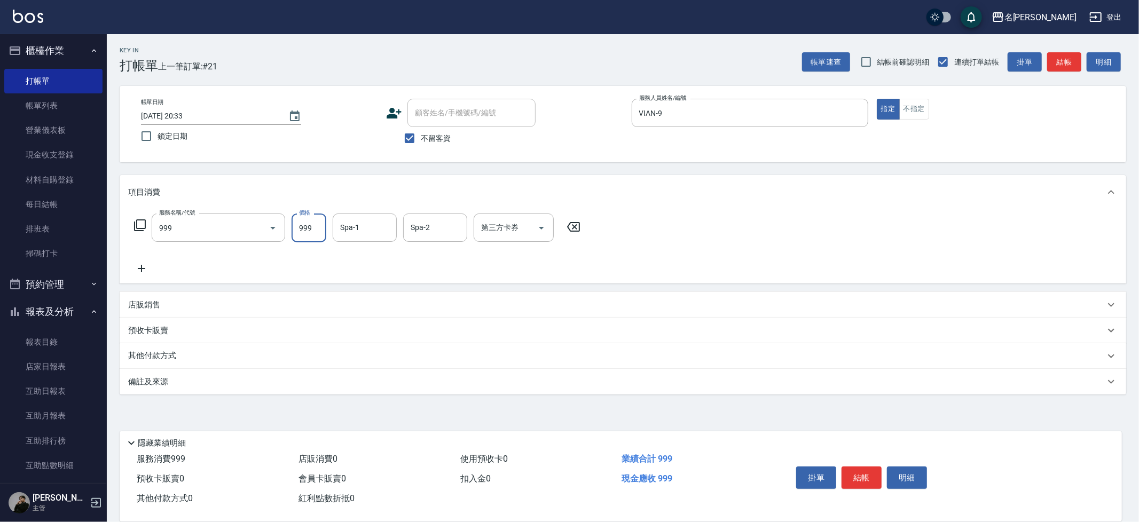
type input "精油SPA+剪髮(999)"
type input "1019"
type input "[PERSON_NAME]-13"
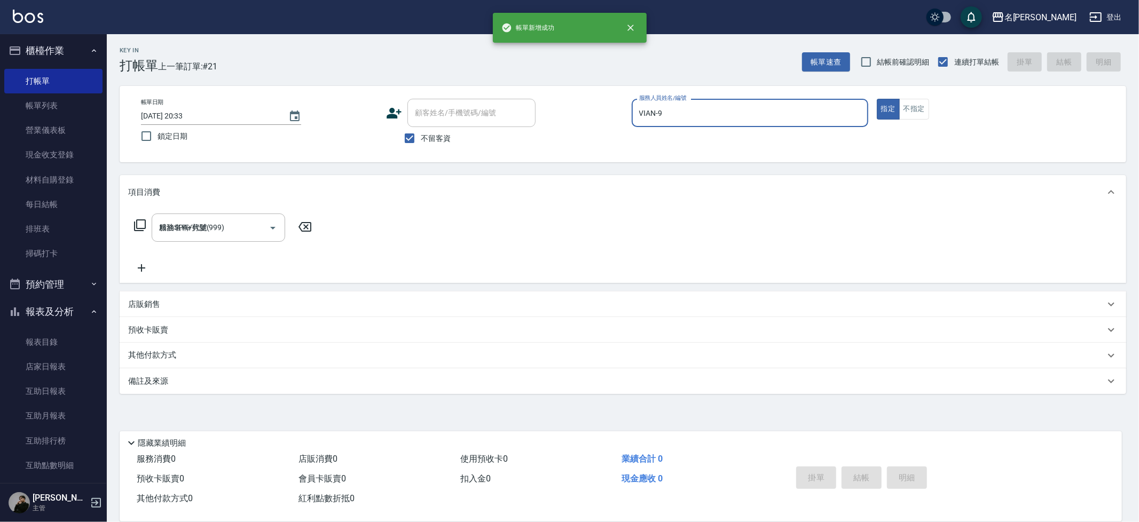
type input "[DATE] 20:34"
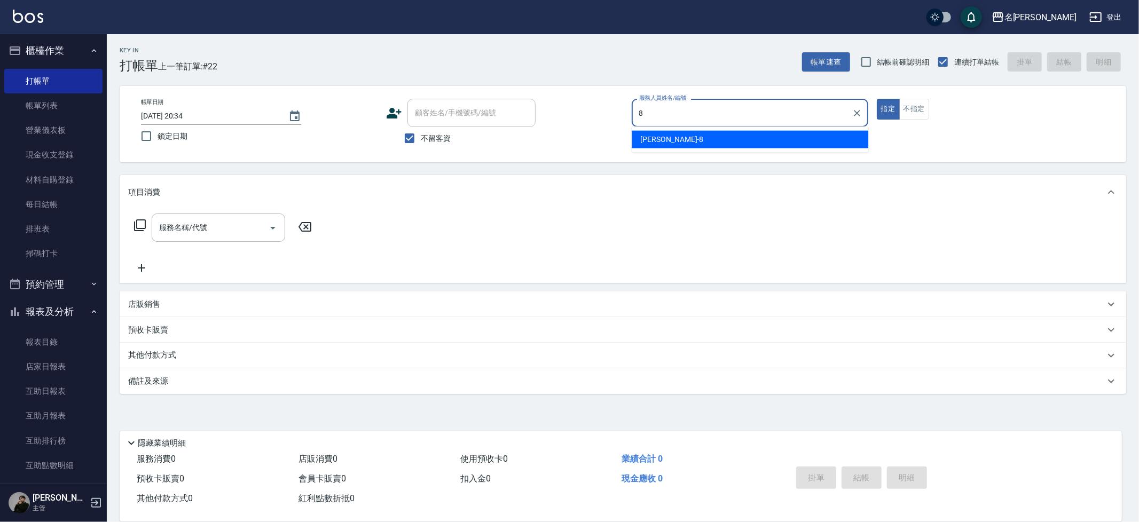
type input "Kira-8"
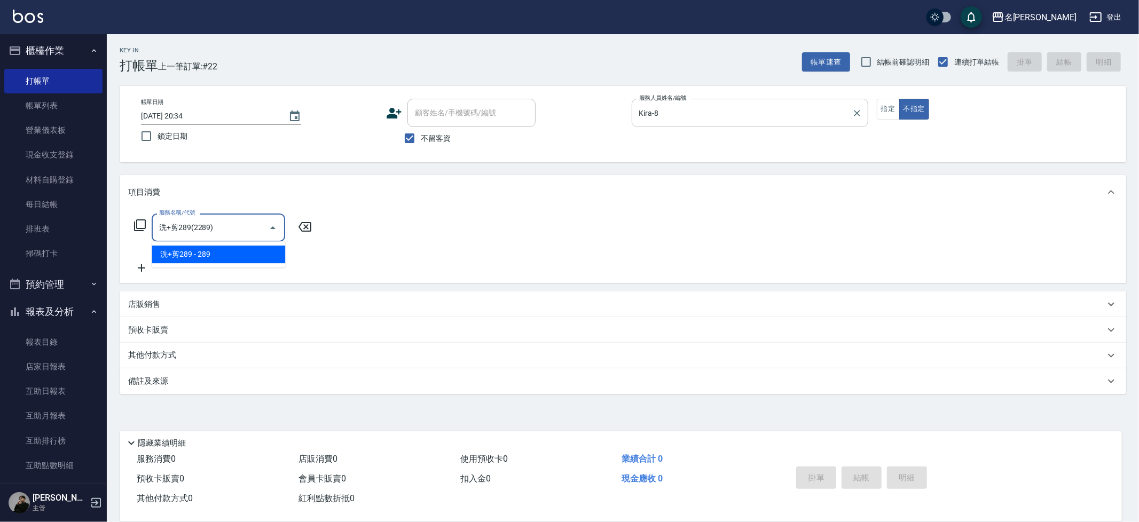
type input "洗+剪289(2289)"
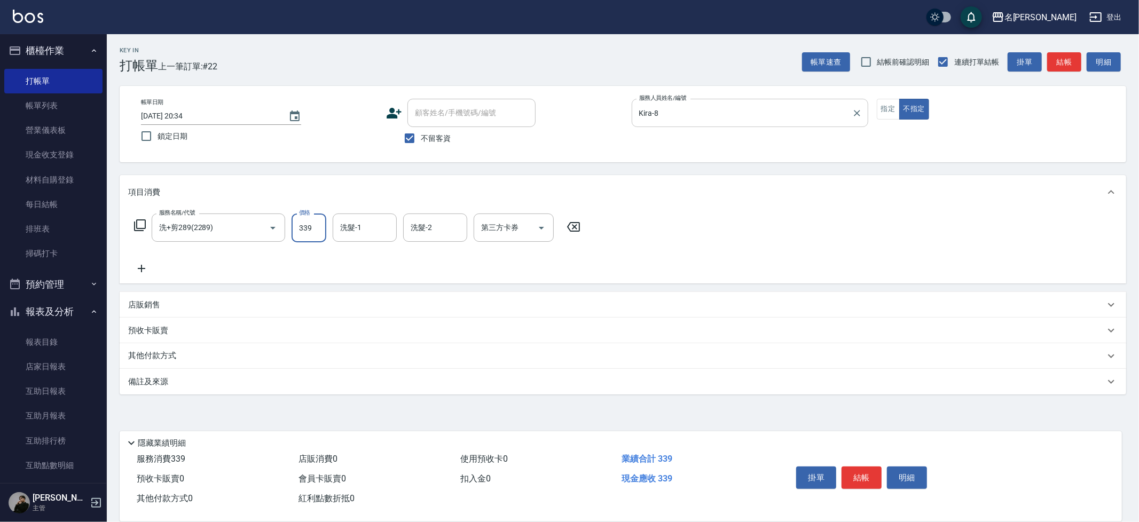
type input "339"
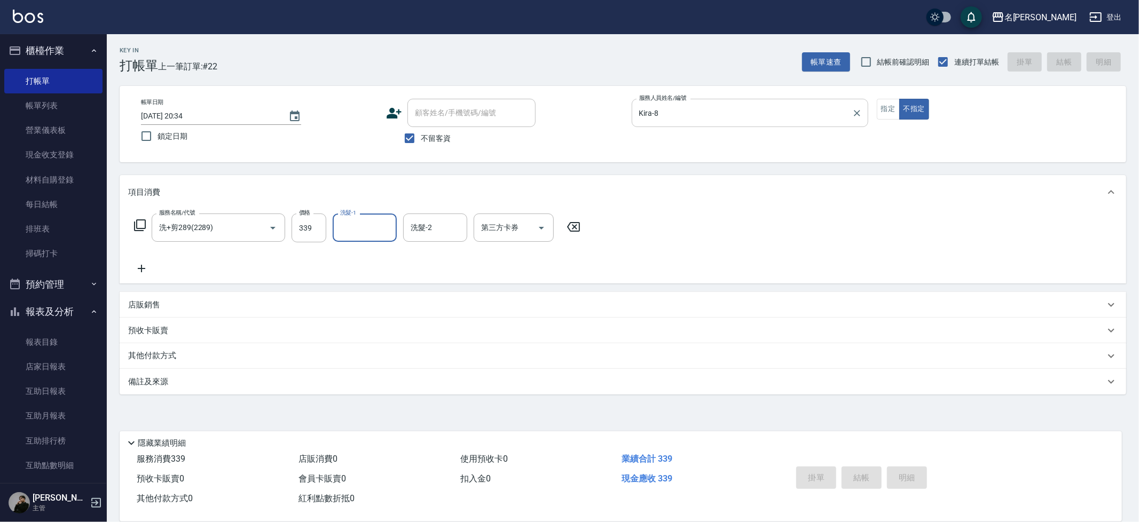
type input "[DATE] 20:39"
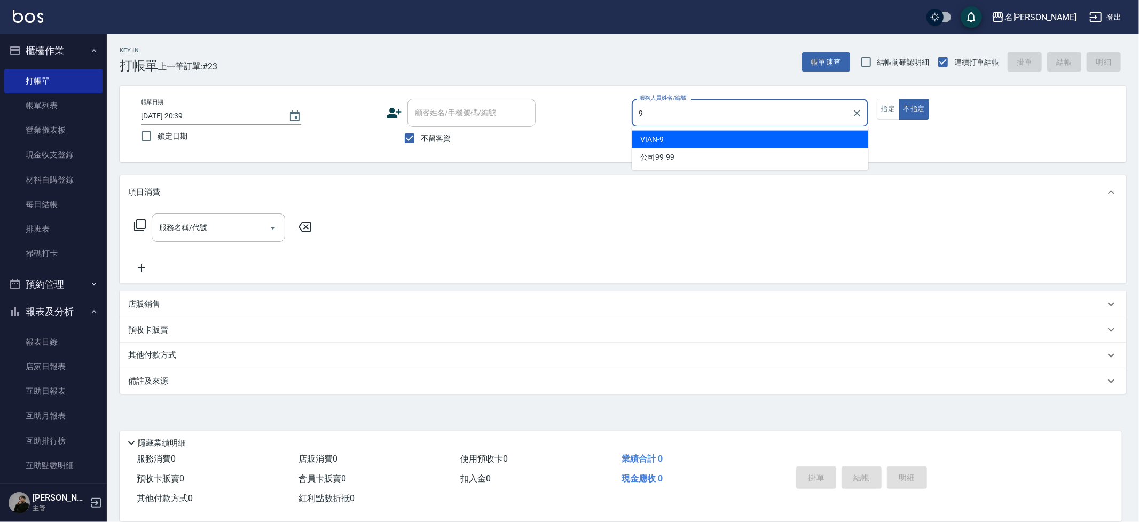
type input "VIAN-9"
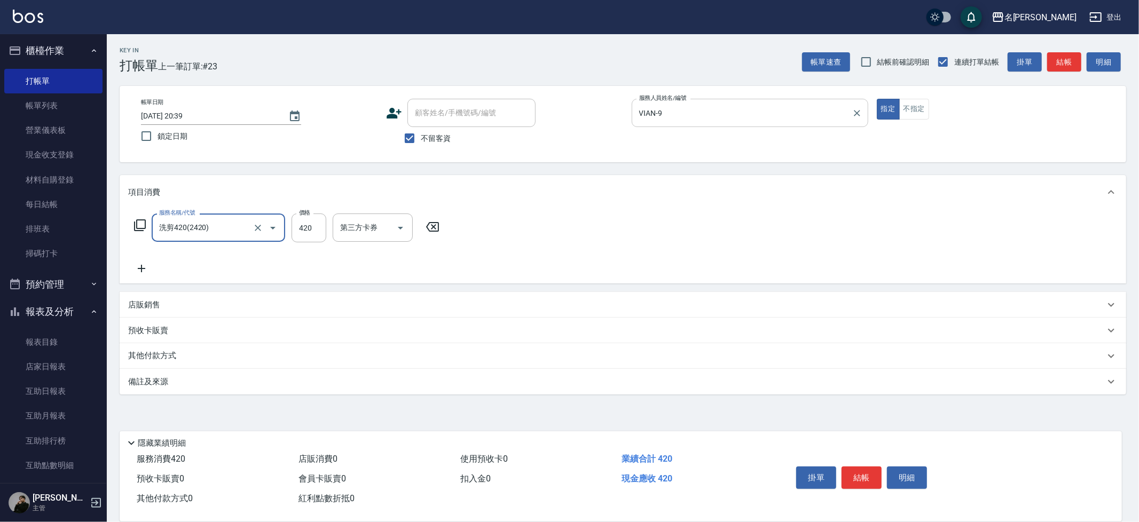
type input "洗剪420(2420)"
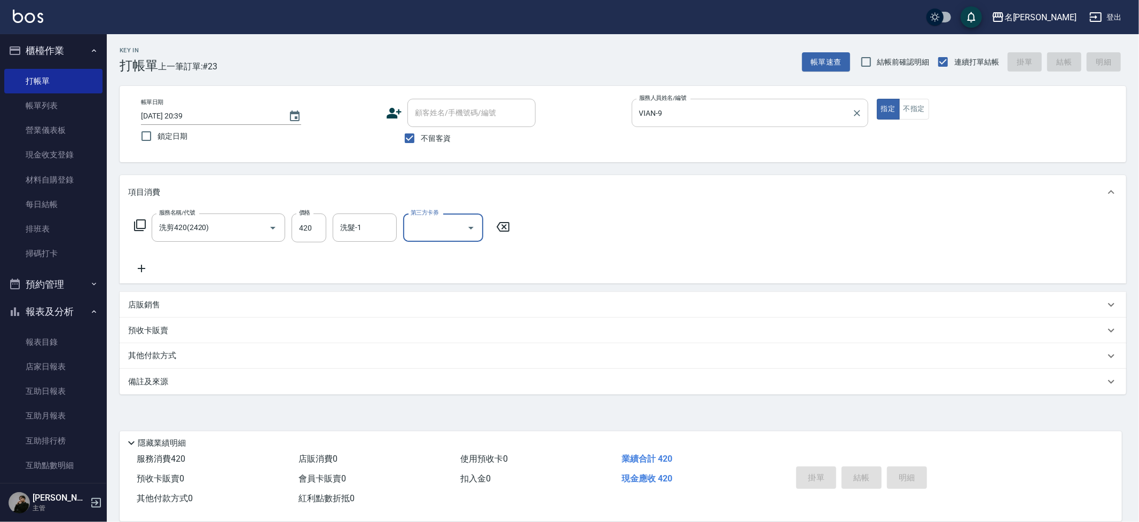
type input "[DATE] 20:45"
